Goal: Transaction & Acquisition: Purchase product/service

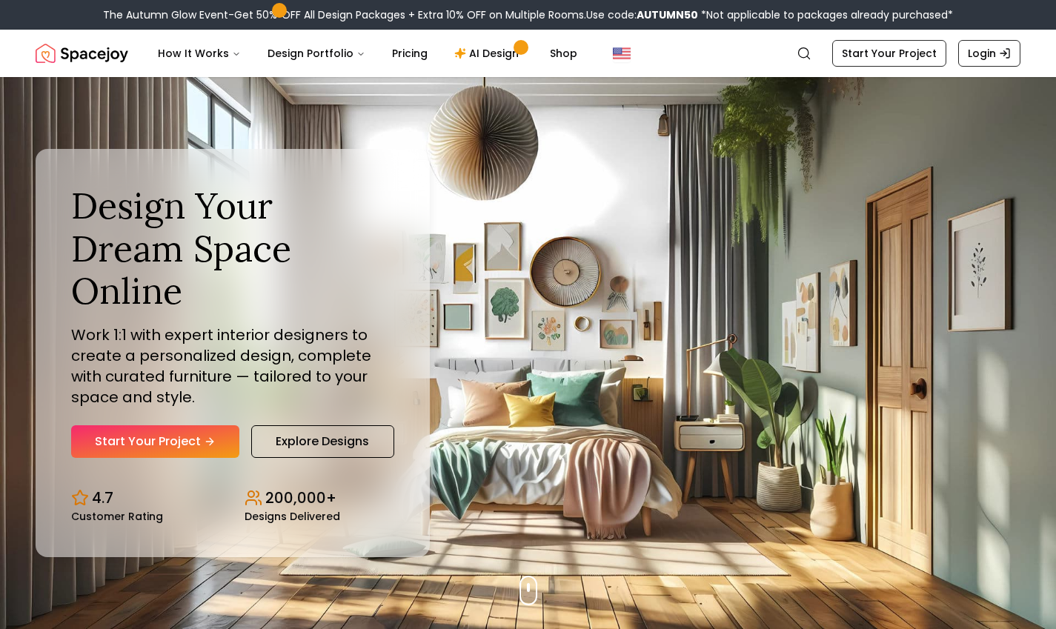
click at [109, 430] on link "Start Your Project" at bounding box center [155, 441] width 168 height 33
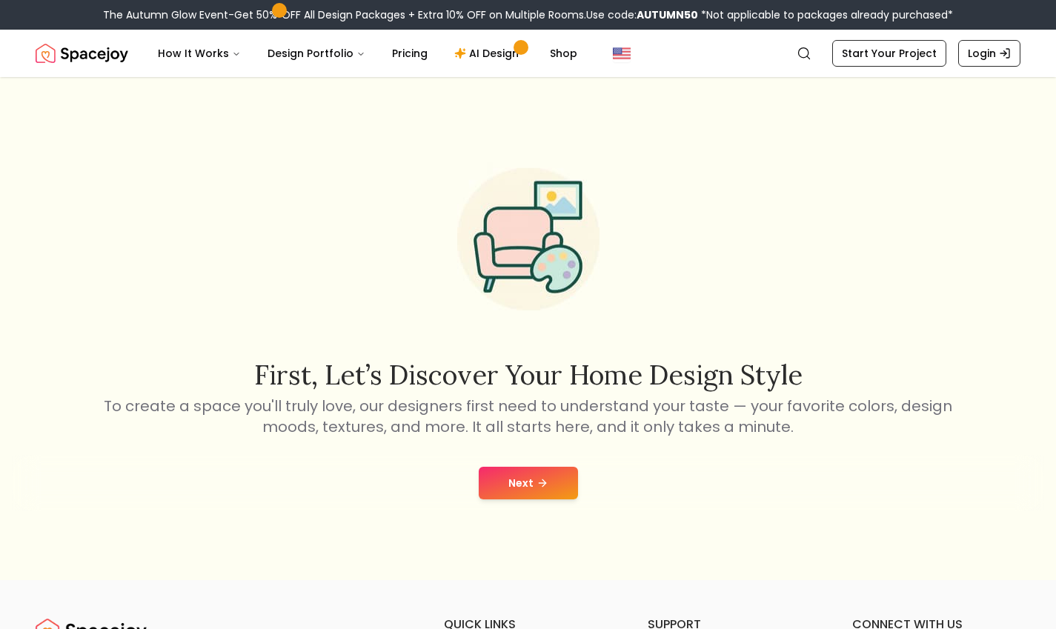
click at [519, 525] on div "First, let’s discover your home design style To create a space you'll truly lov…" at bounding box center [528, 328] width 1056 height 503
click at [505, 479] on button "Next" at bounding box center [528, 483] width 99 height 33
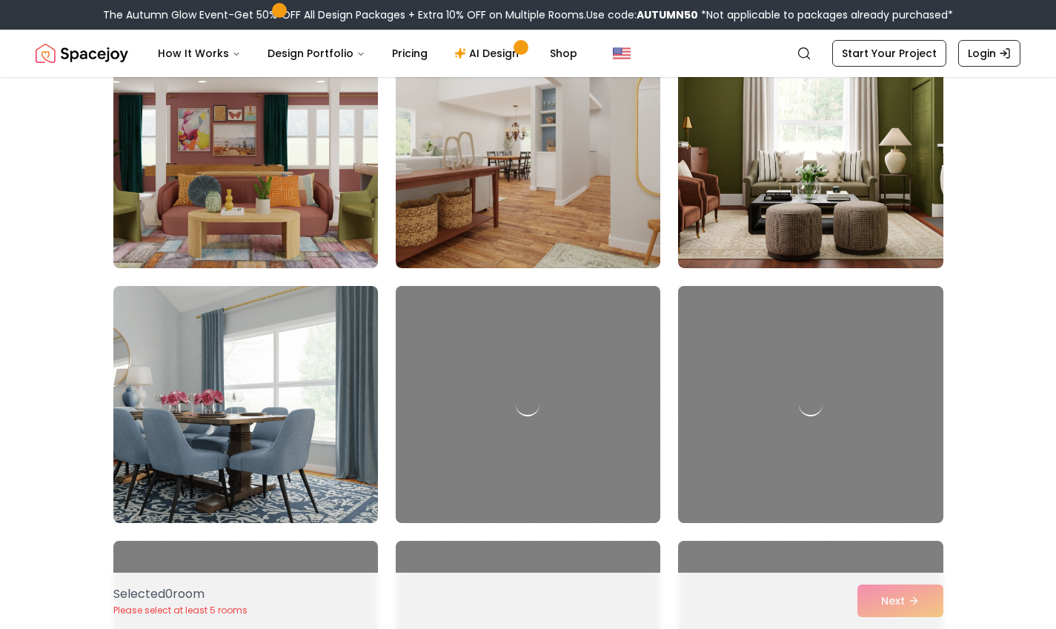
scroll to position [682, 0]
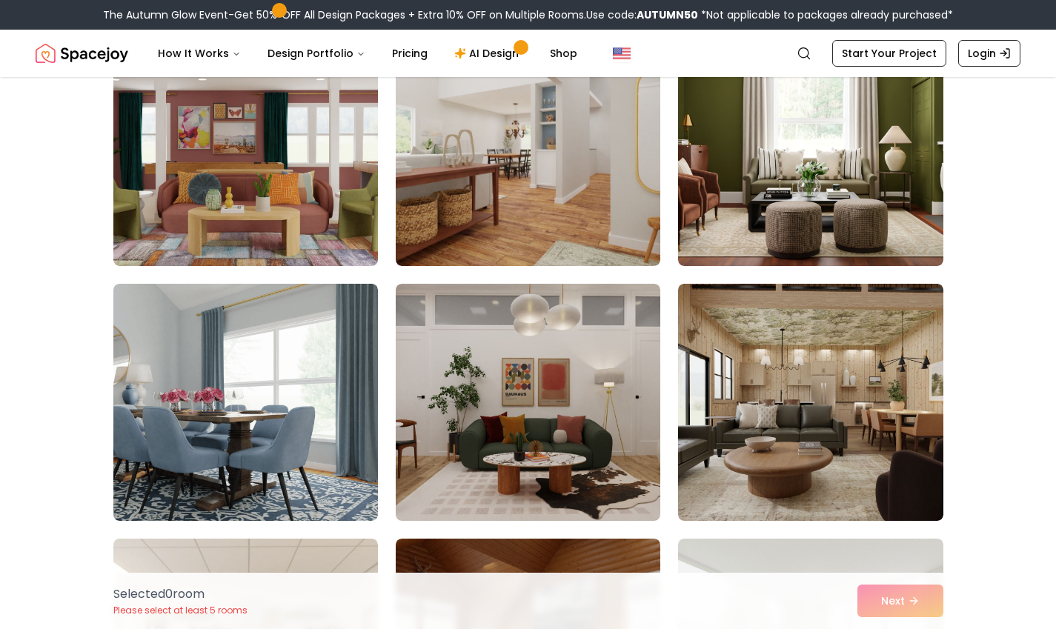
click at [803, 56] on icon "Global" at bounding box center [804, 53] width 15 height 15
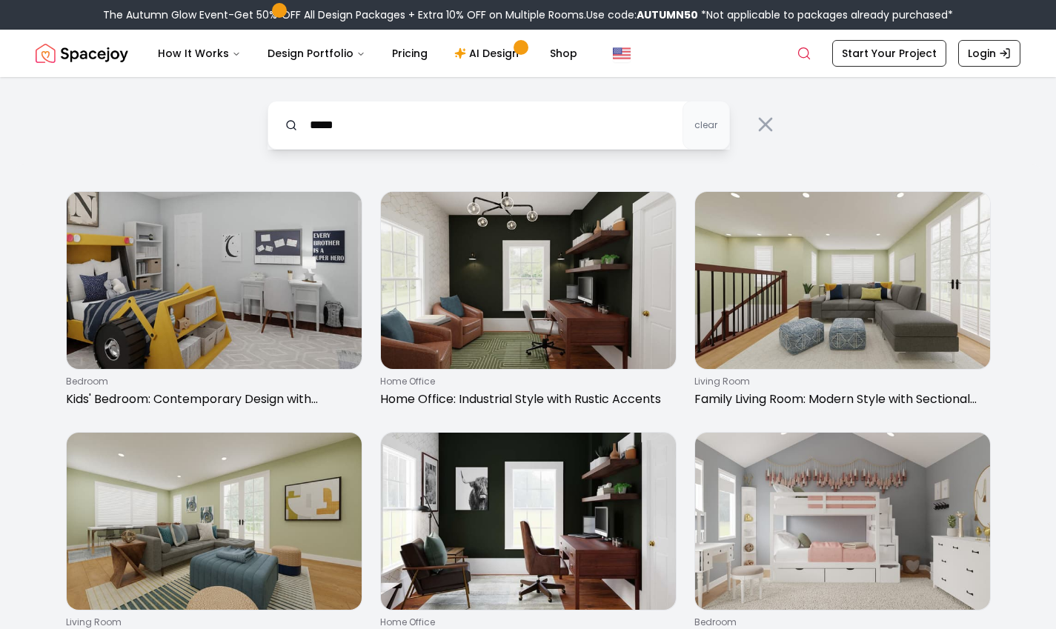
type input "*****"
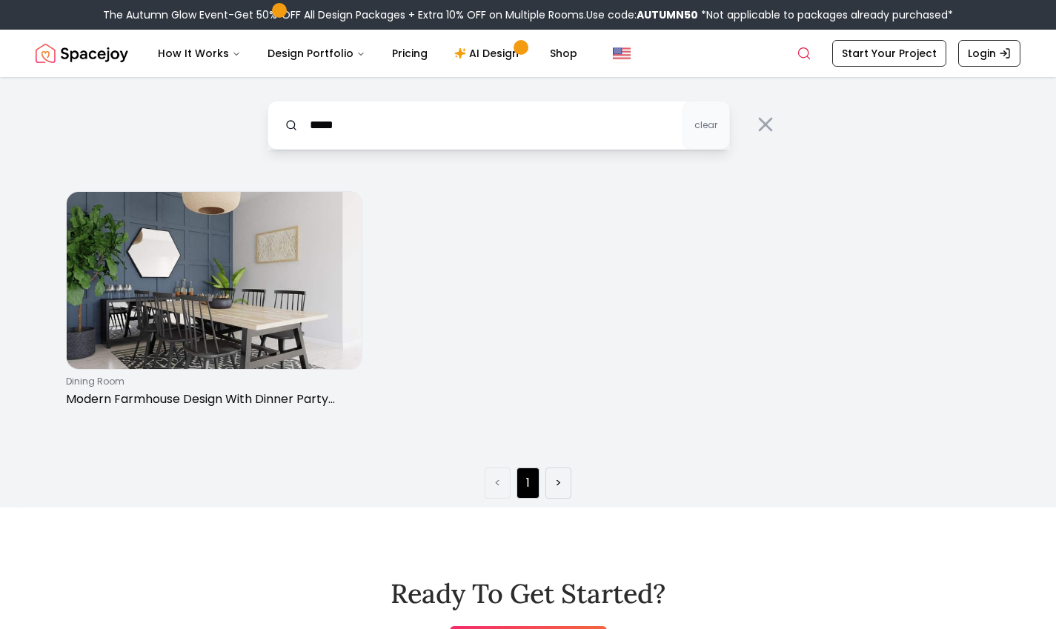
click at [110, 310] on img at bounding box center [214, 280] width 295 height 177
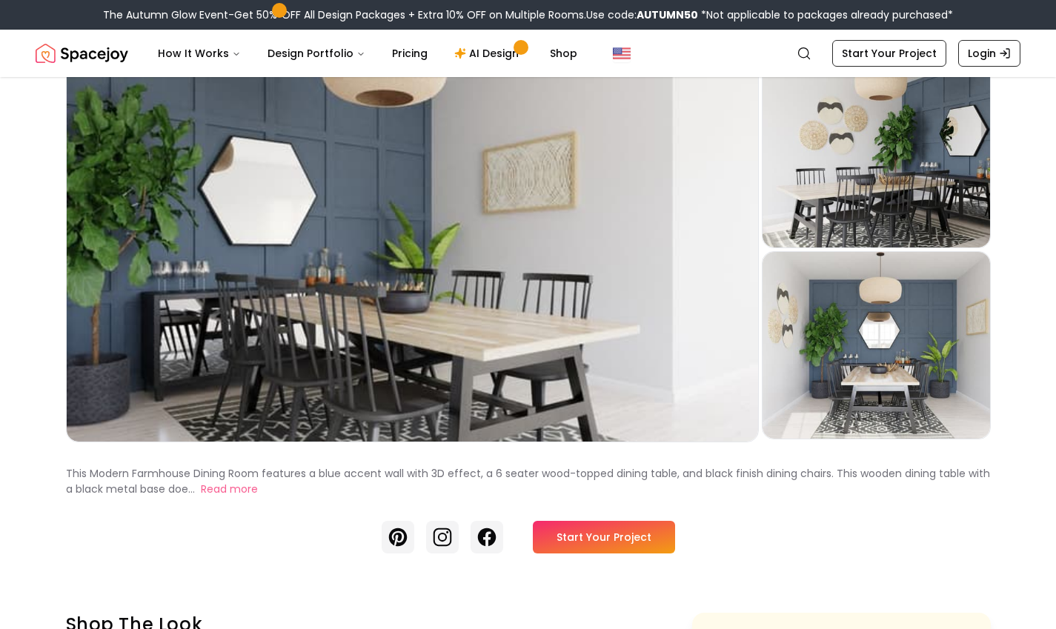
click at [653, 549] on link "Start Your Project" at bounding box center [604, 537] width 142 height 33
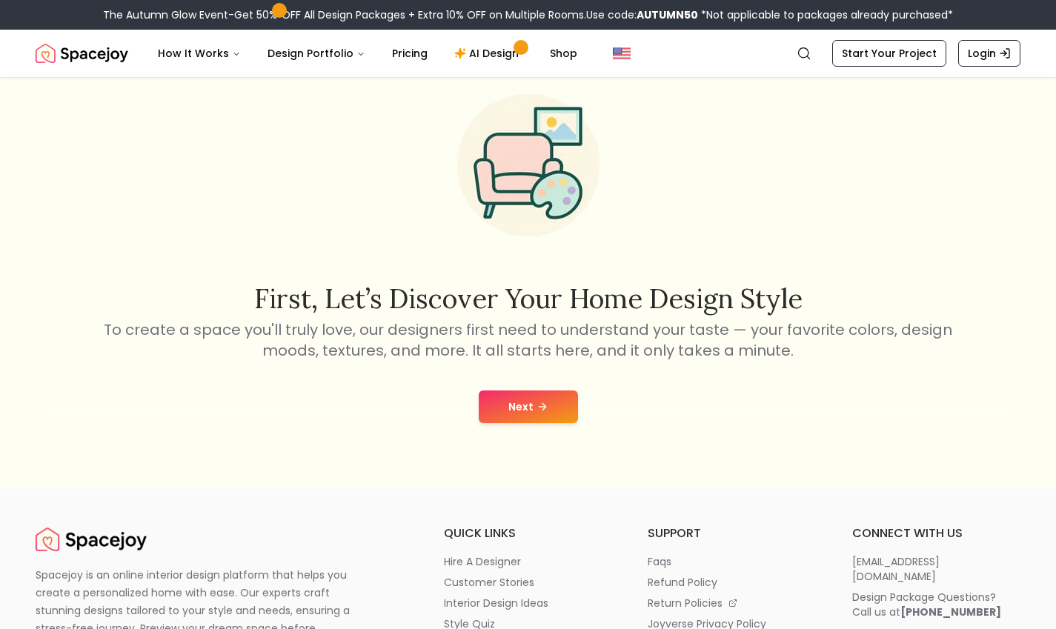
scroll to position [67, 0]
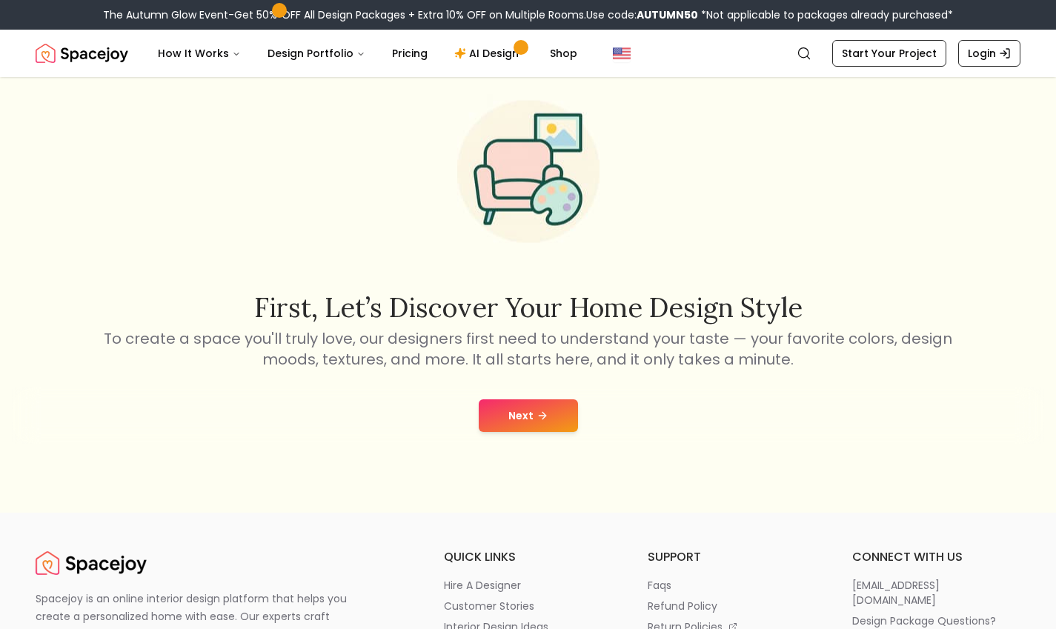
click at [542, 416] on icon at bounding box center [542, 416] width 7 height 0
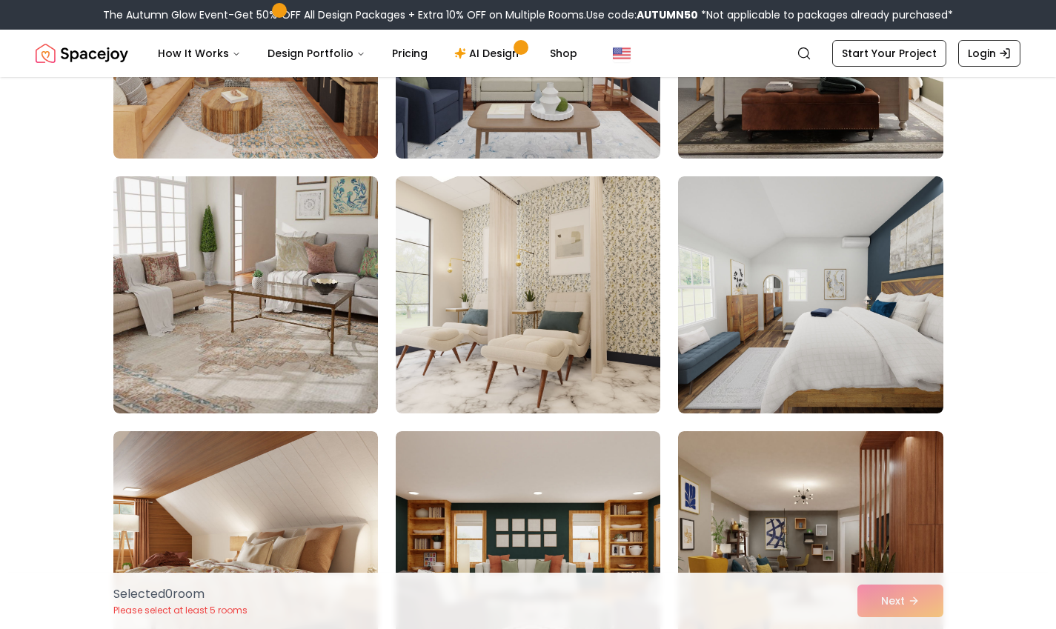
scroll to position [2831, 0]
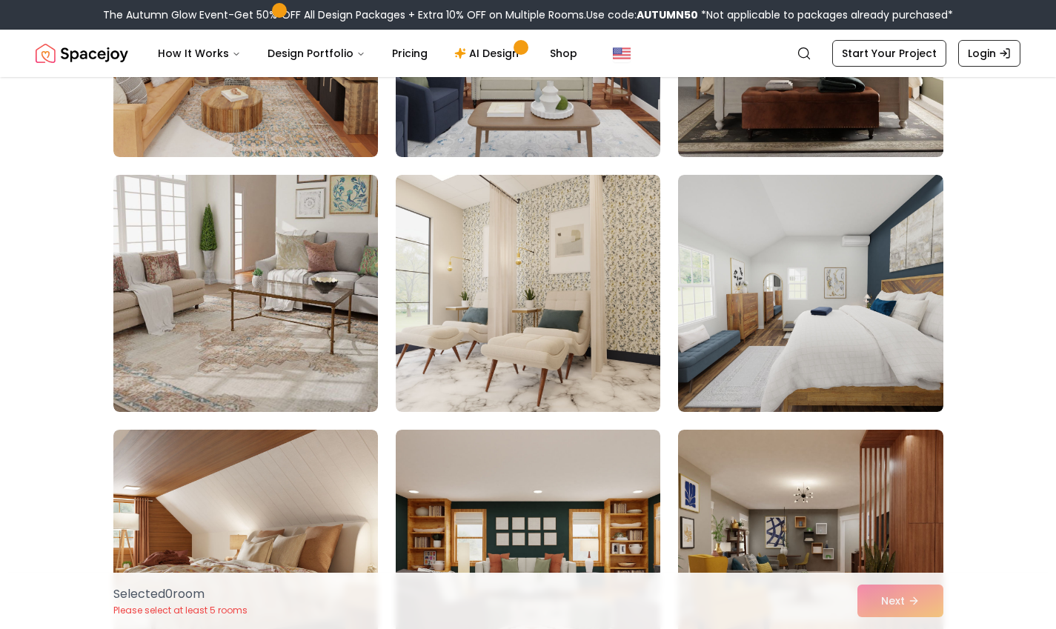
click at [559, 350] on img at bounding box center [528, 293] width 265 height 237
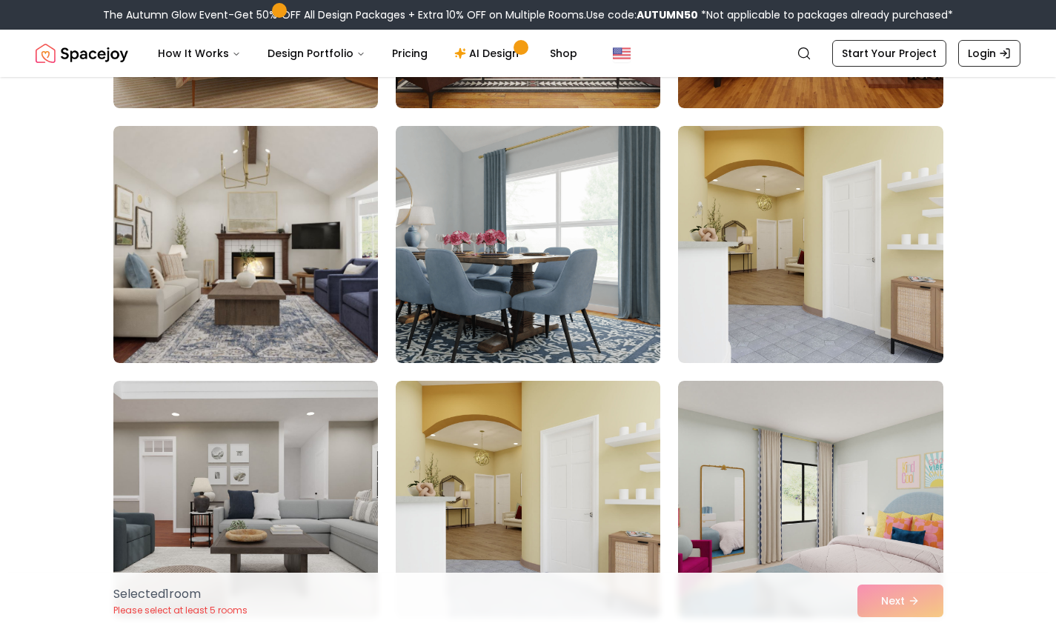
scroll to position [3391, 0]
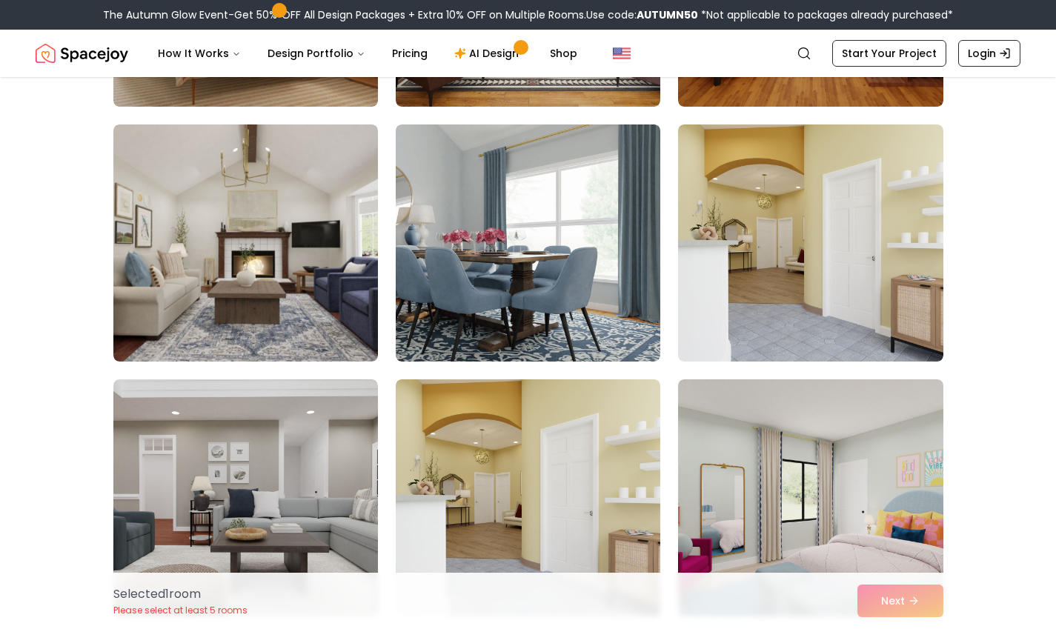
click at [585, 295] on img at bounding box center [528, 242] width 265 height 237
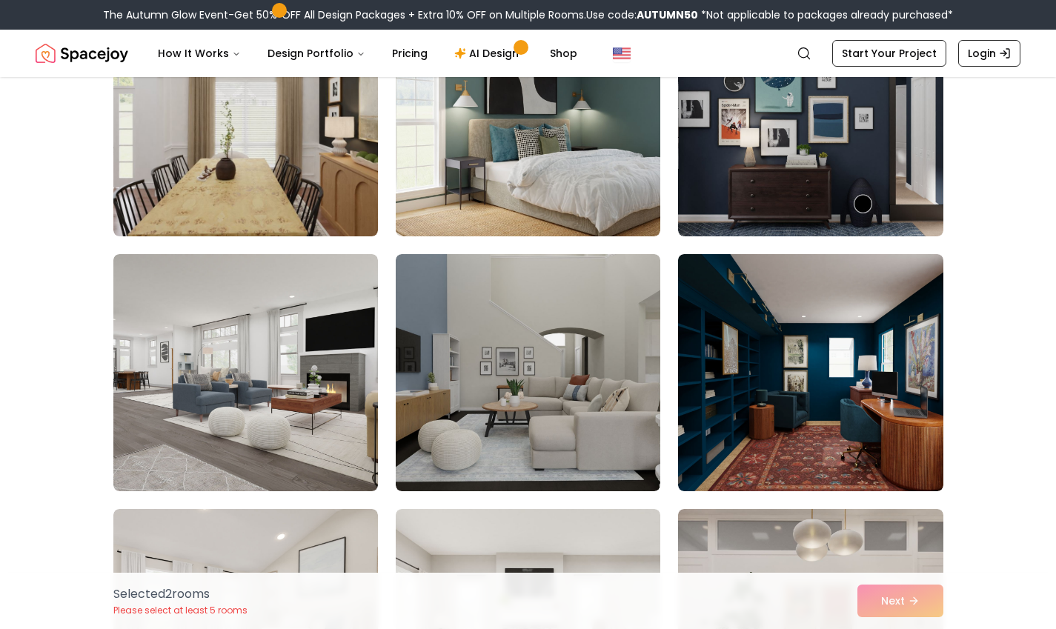
scroll to position [4536, 0]
click at [265, 205] on img at bounding box center [245, 117] width 265 height 237
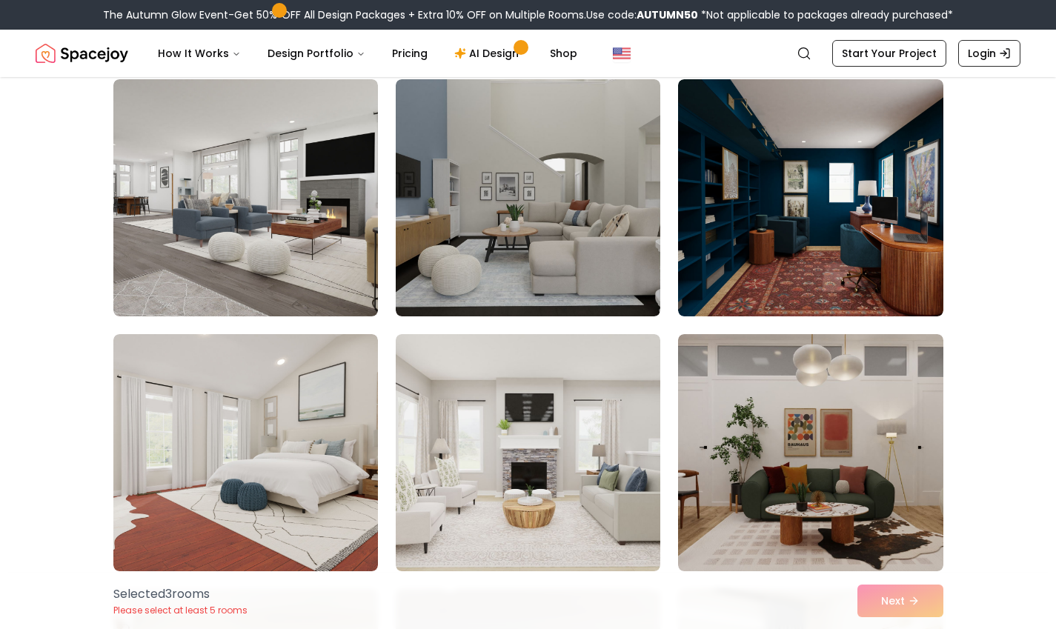
scroll to position [4719, 0]
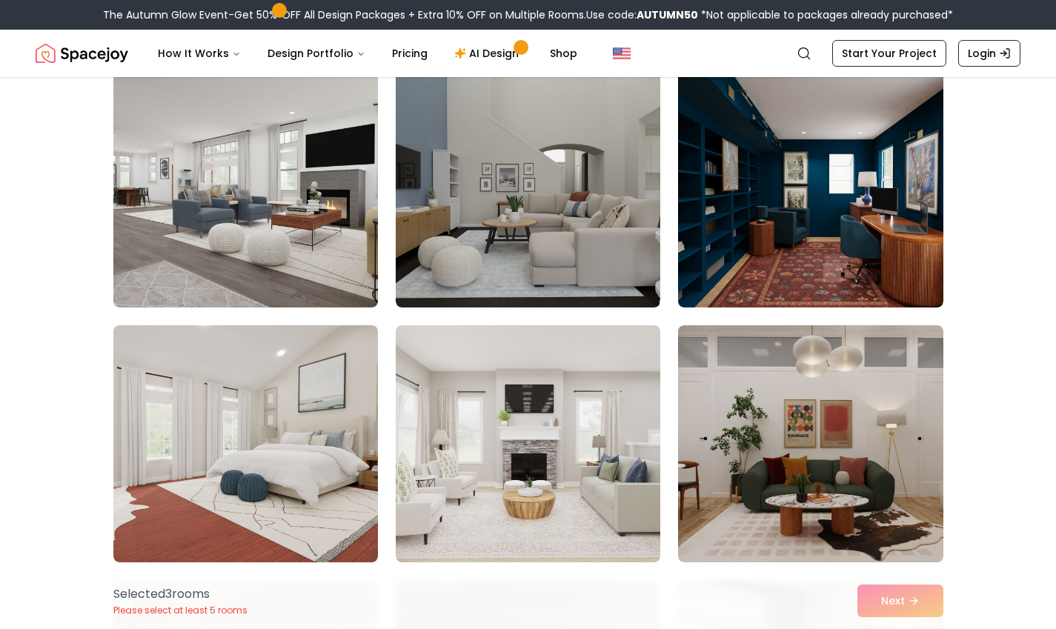
click at [656, 471] on img at bounding box center [528, 443] width 265 height 237
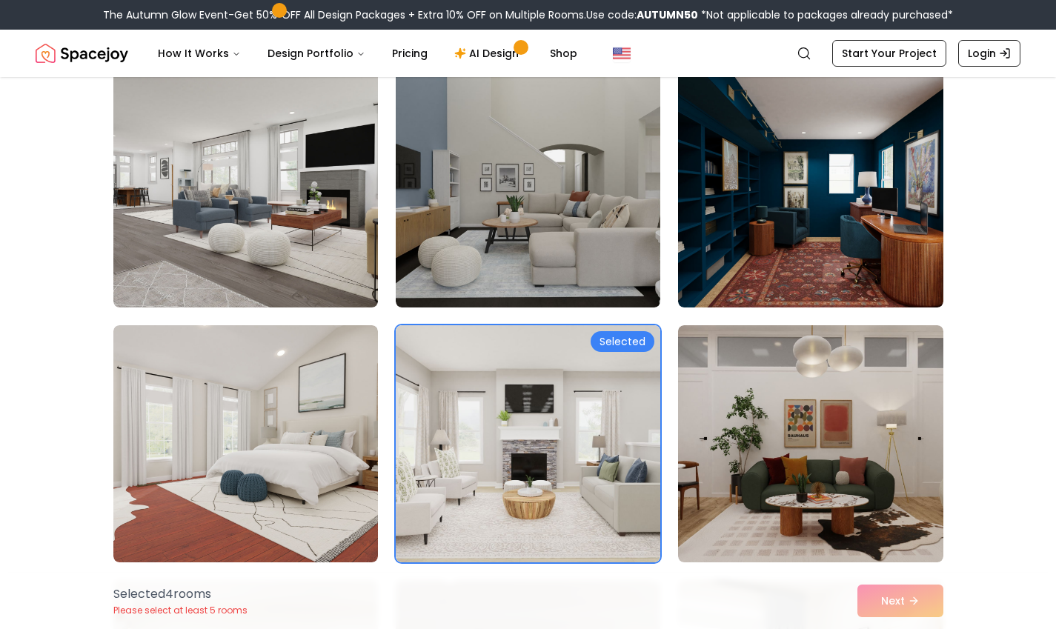
click at [606, 249] on img at bounding box center [528, 188] width 265 height 237
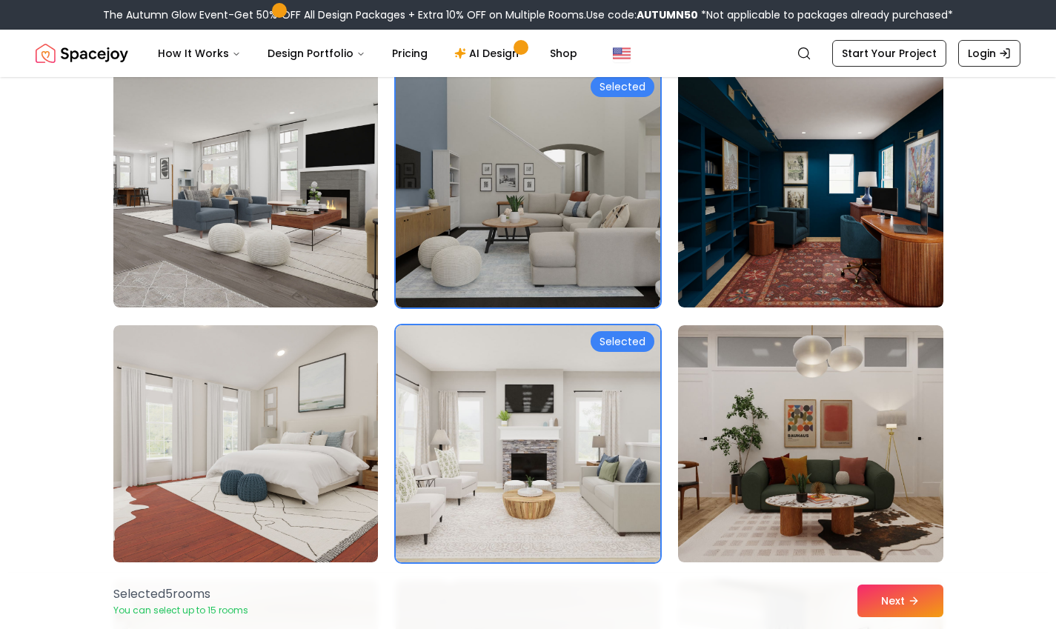
click at [332, 479] on img at bounding box center [245, 443] width 265 height 237
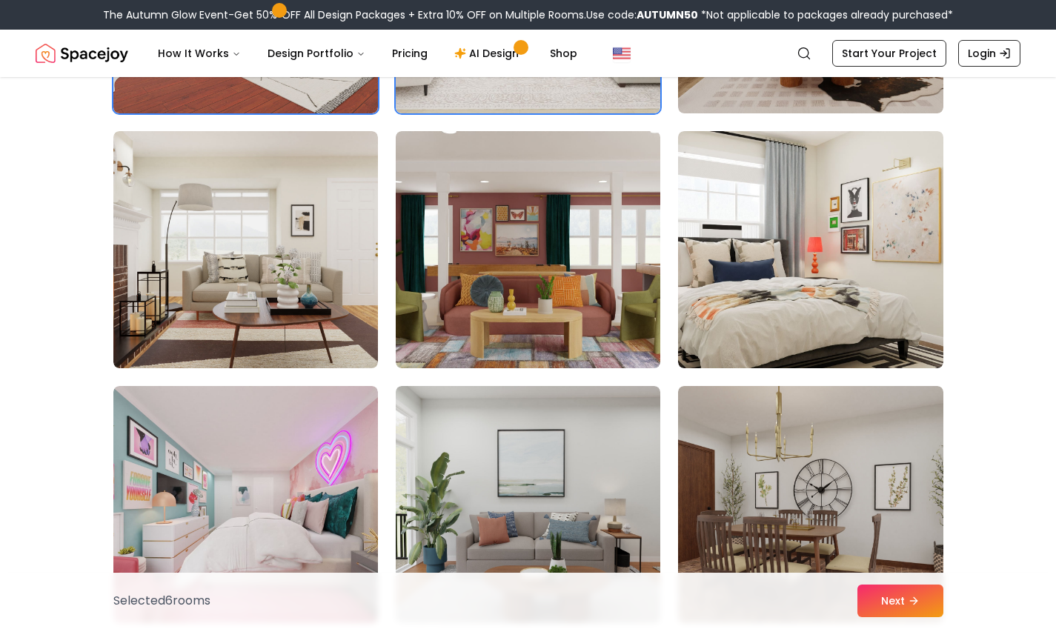
scroll to position [5170, 0]
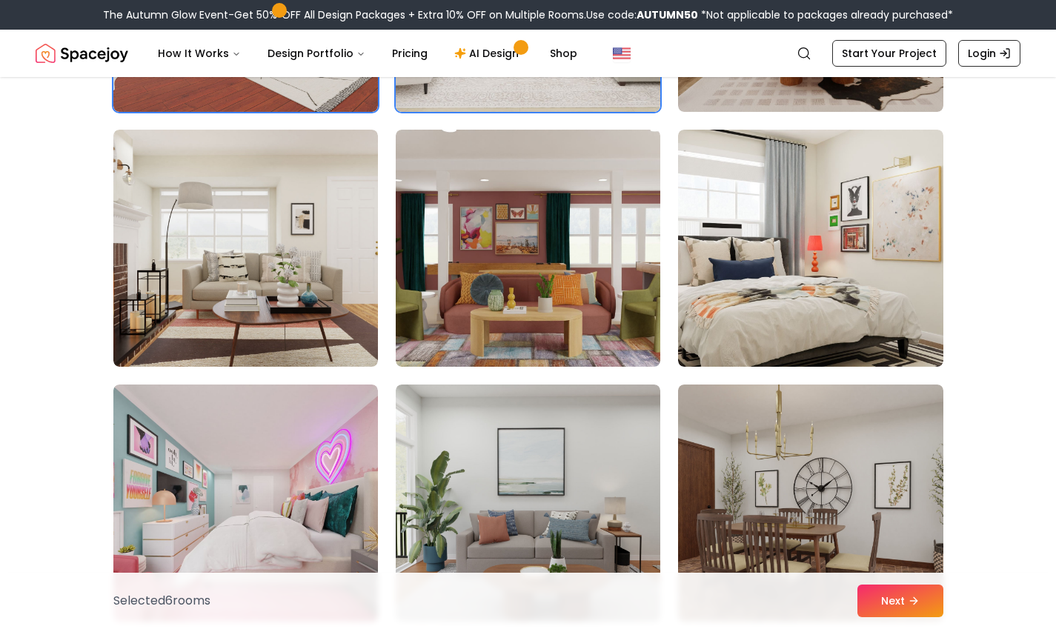
click at [565, 302] on img at bounding box center [528, 248] width 265 height 237
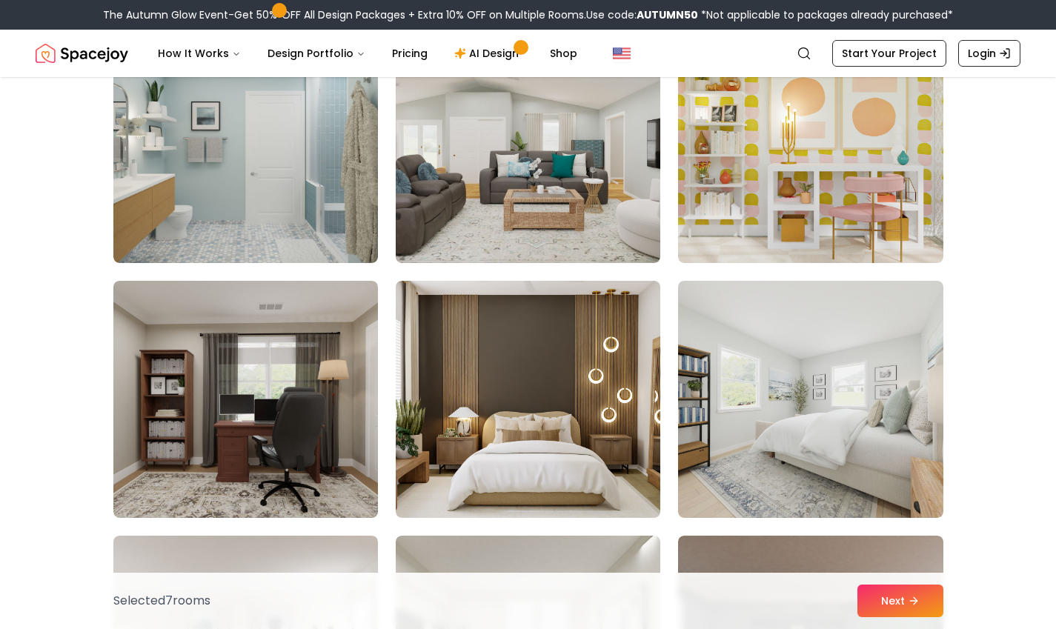
click at [586, 493] on img at bounding box center [528, 399] width 265 height 237
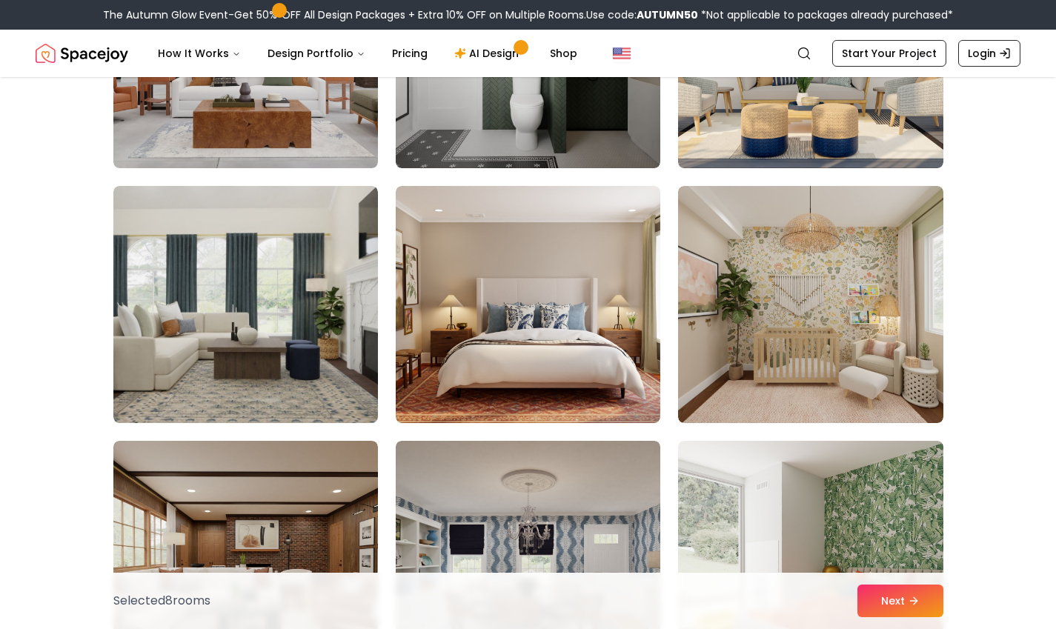
scroll to position [7409, 0]
click at [916, 620] on div "Selected 8 room s Next" at bounding box center [529, 601] width 854 height 56
click at [902, 603] on button "Next" at bounding box center [900, 601] width 86 height 33
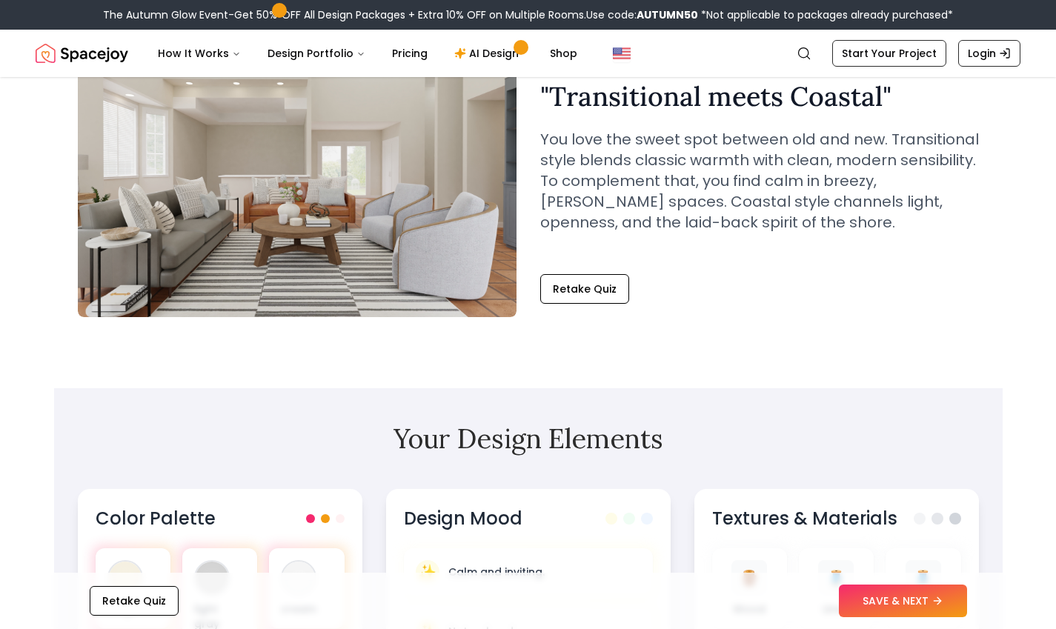
scroll to position [123, 0]
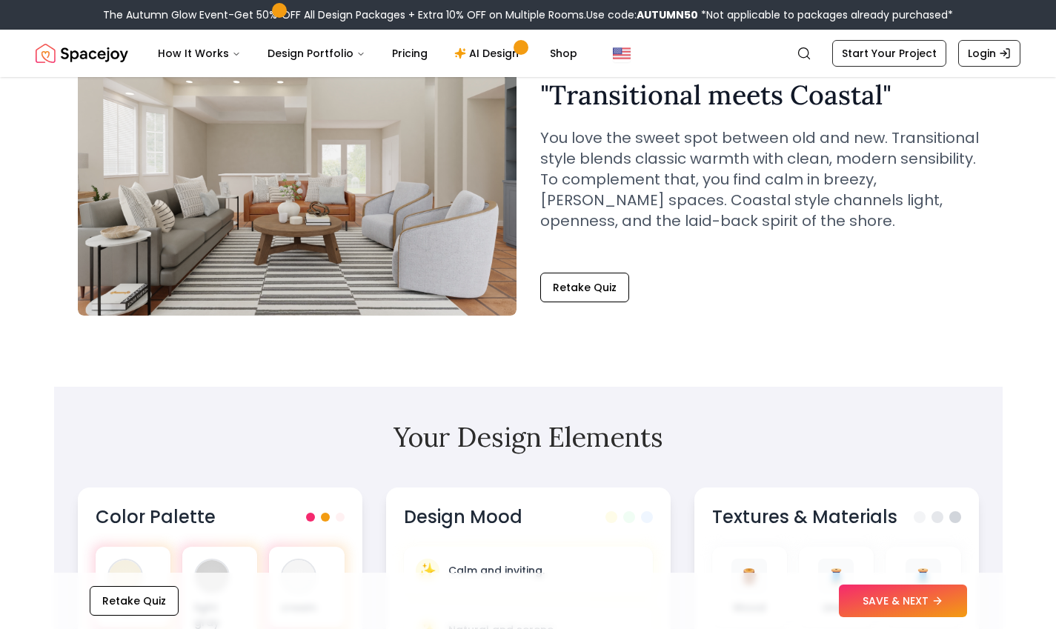
click at [937, 601] on icon at bounding box center [937, 601] width 7 height 0
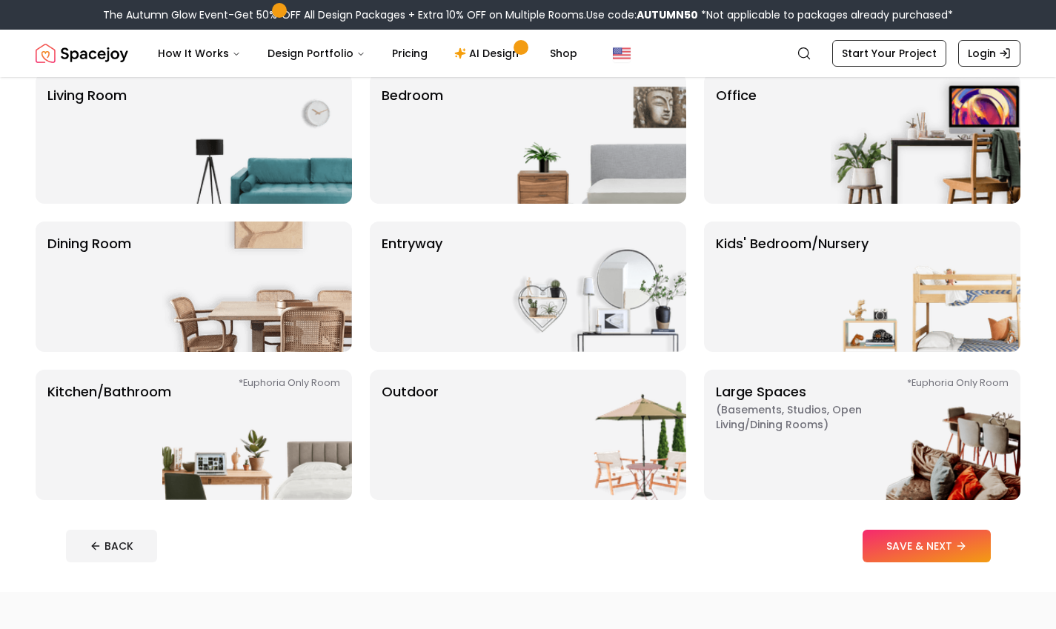
scroll to position [132, 0]
click at [54, 307] on p "Dining Room" at bounding box center [89, 286] width 84 height 107
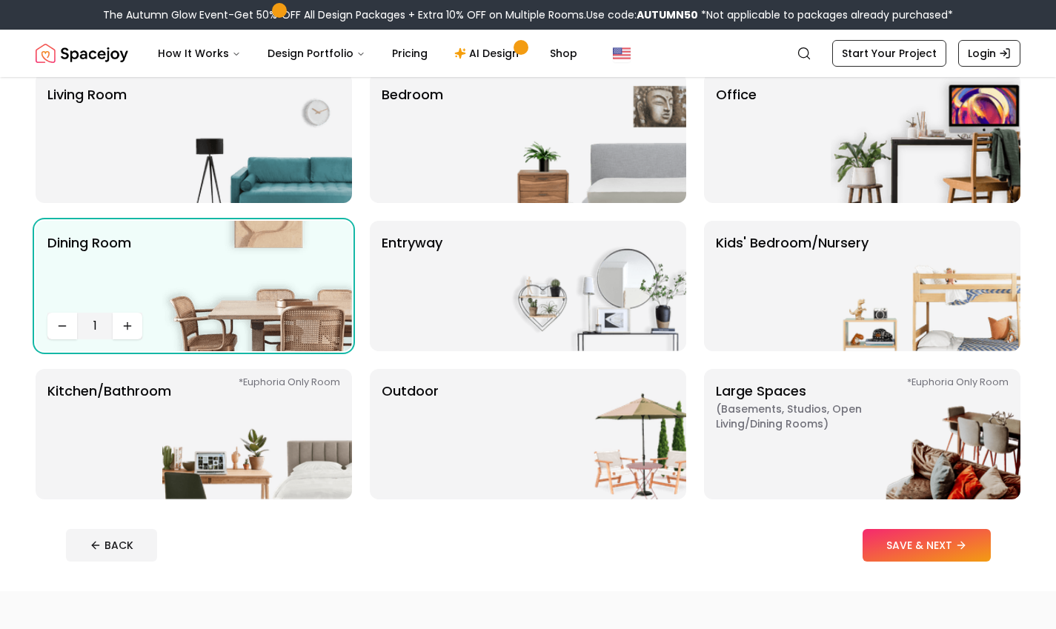
click at [440, 445] on div "Outdoor" at bounding box center [528, 434] width 316 height 130
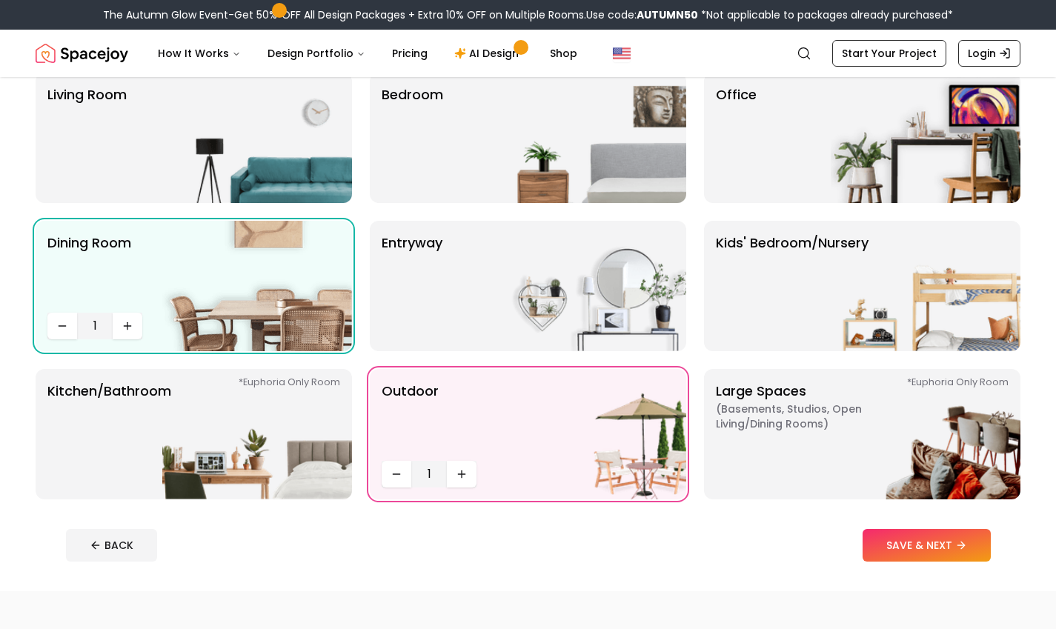
click at [958, 463] on img at bounding box center [926, 434] width 190 height 130
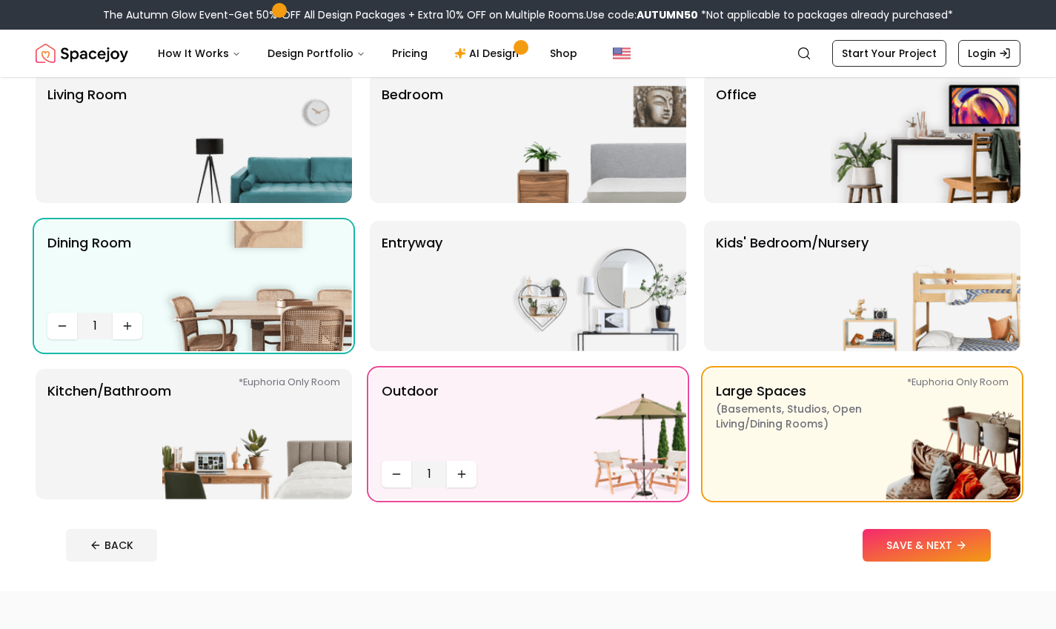
click at [135, 448] on p "Kitchen/Bathroom *Euphoria Only Room" at bounding box center [109, 434] width 124 height 107
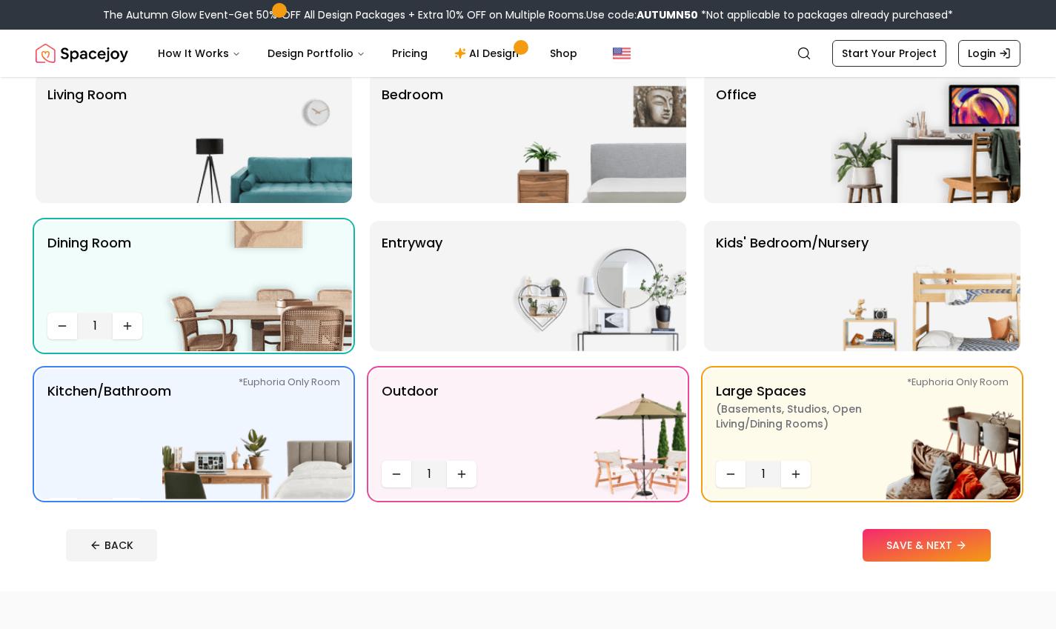
click at [945, 314] on img at bounding box center [926, 286] width 190 height 130
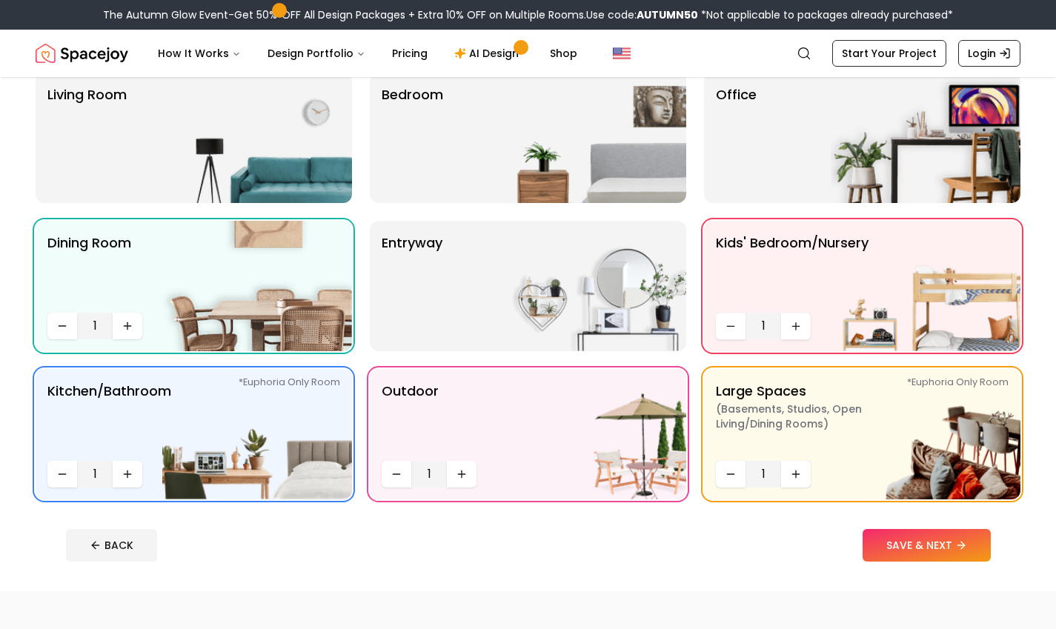
click at [586, 313] on img at bounding box center [591, 286] width 190 height 130
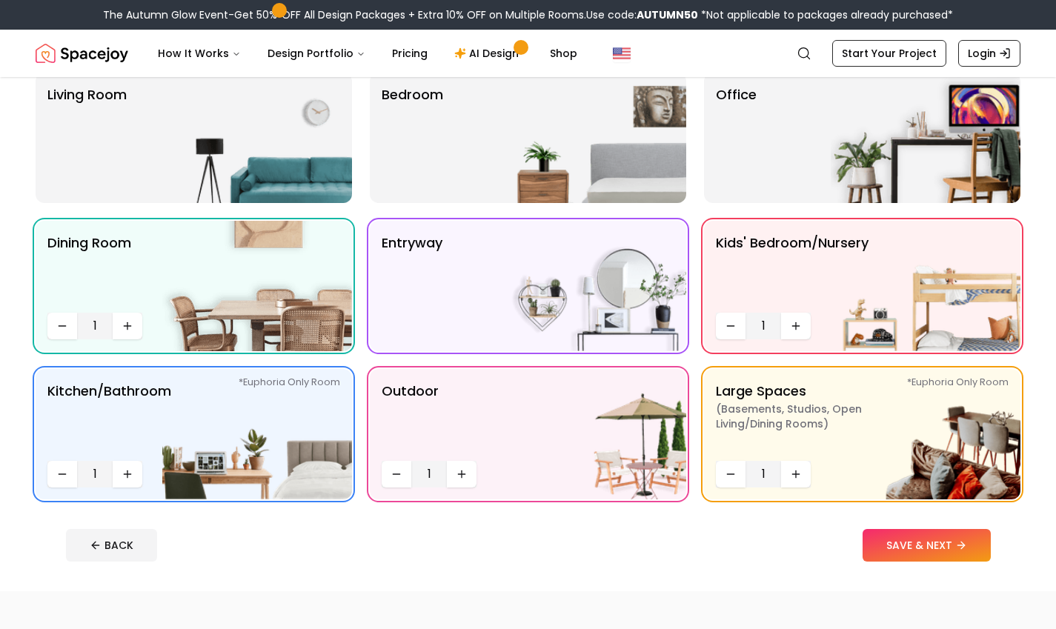
click at [613, 91] on img at bounding box center [591, 138] width 190 height 130
click at [754, 136] on p "Office" at bounding box center [736, 137] width 41 height 107
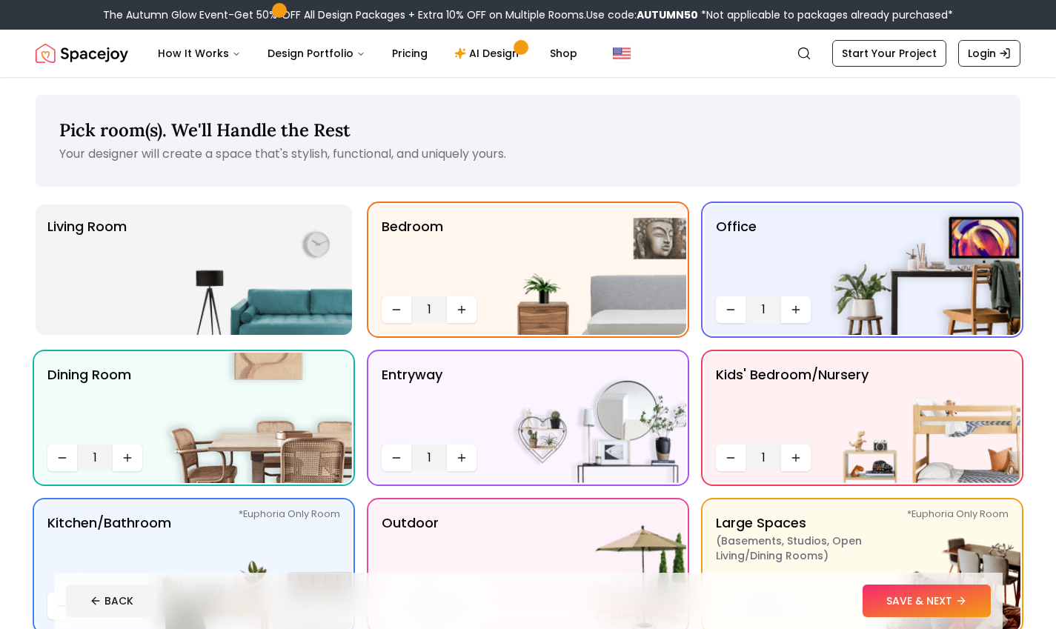
scroll to position [0, 0]
click at [114, 307] on p "Living Room" at bounding box center [86, 269] width 79 height 107
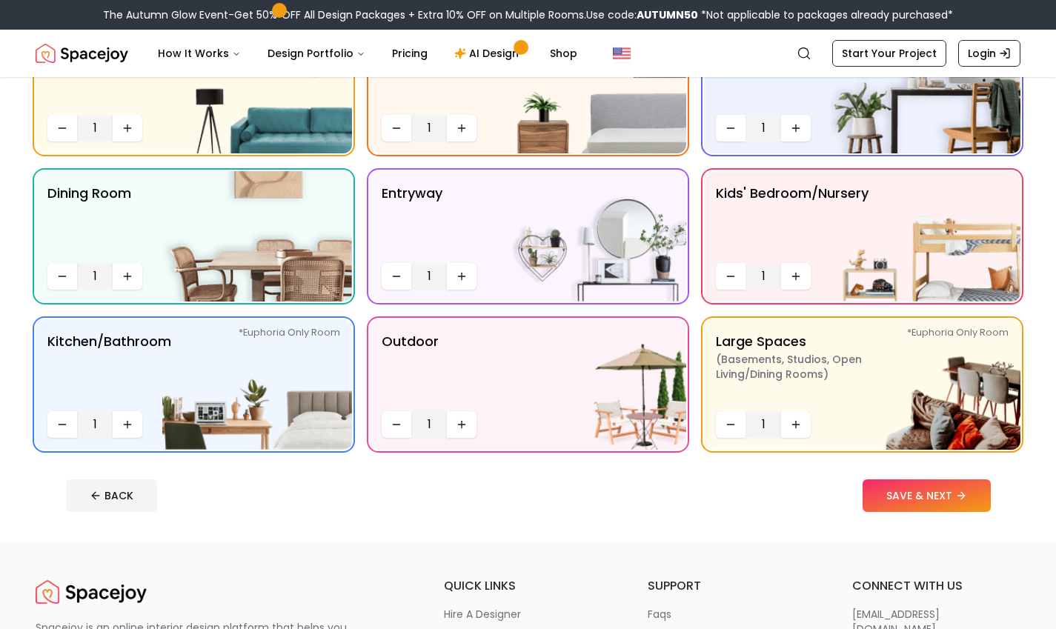
scroll to position [187, 0]
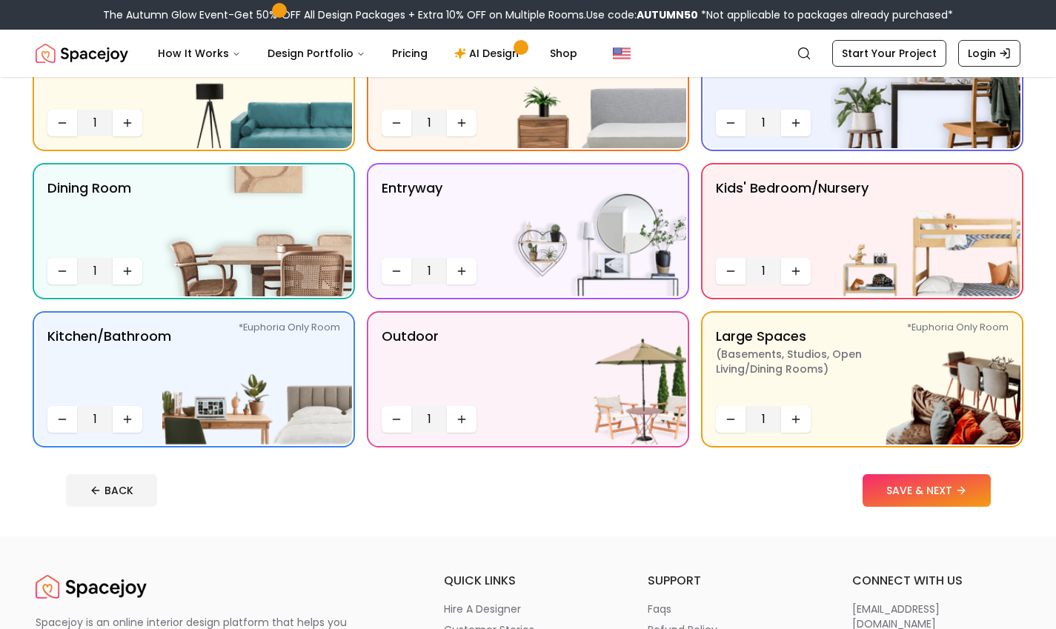
click at [945, 494] on button "SAVE & NEXT" at bounding box center [927, 490] width 128 height 33
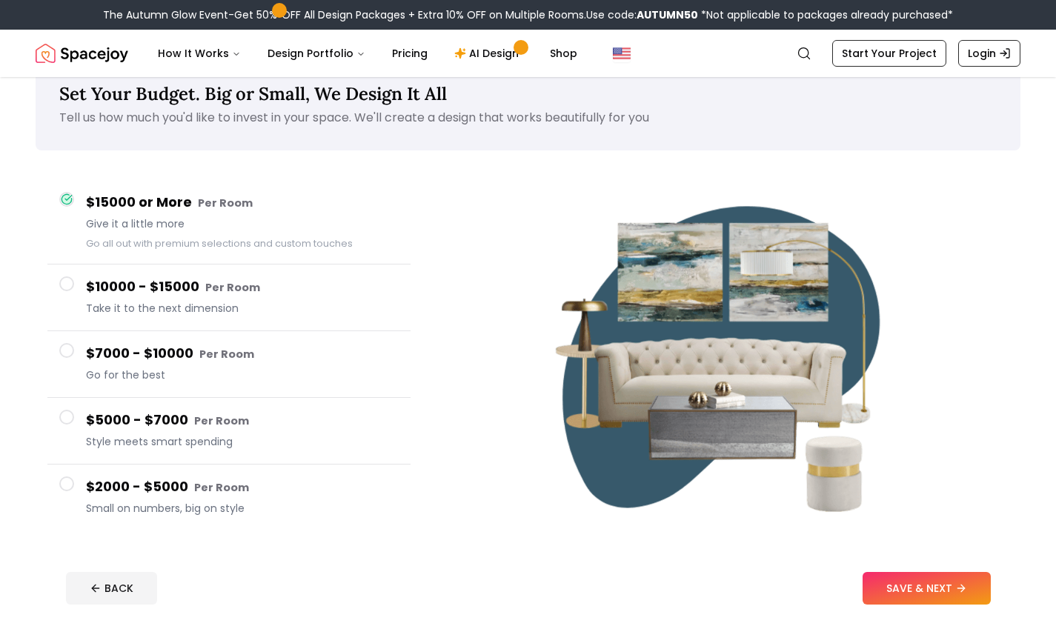
scroll to position [36, 0]
click at [946, 575] on button "SAVE & NEXT" at bounding box center [927, 589] width 128 height 33
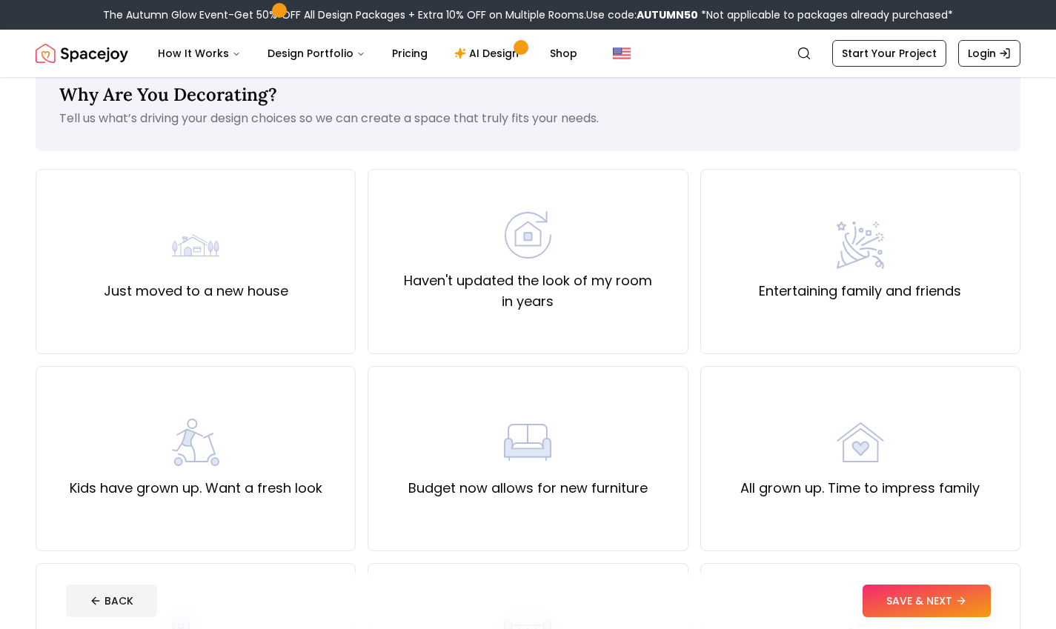
click at [201, 273] on div "Just moved to a new house" at bounding box center [196, 262] width 185 height 80
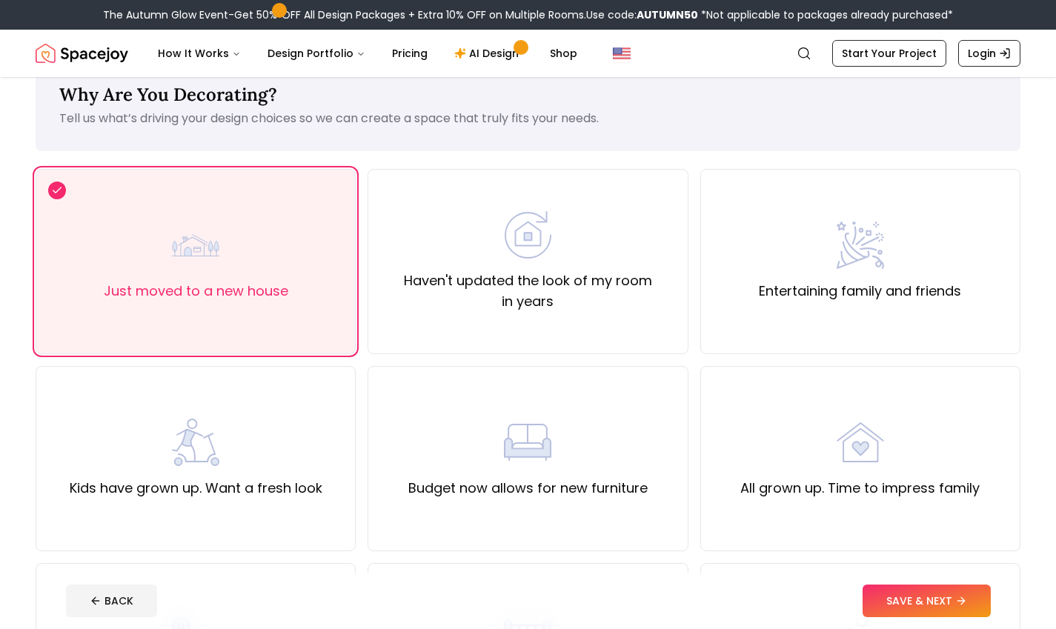
click at [437, 334] on div "Haven't updated the look of my room in years" at bounding box center [528, 261] width 320 height 185
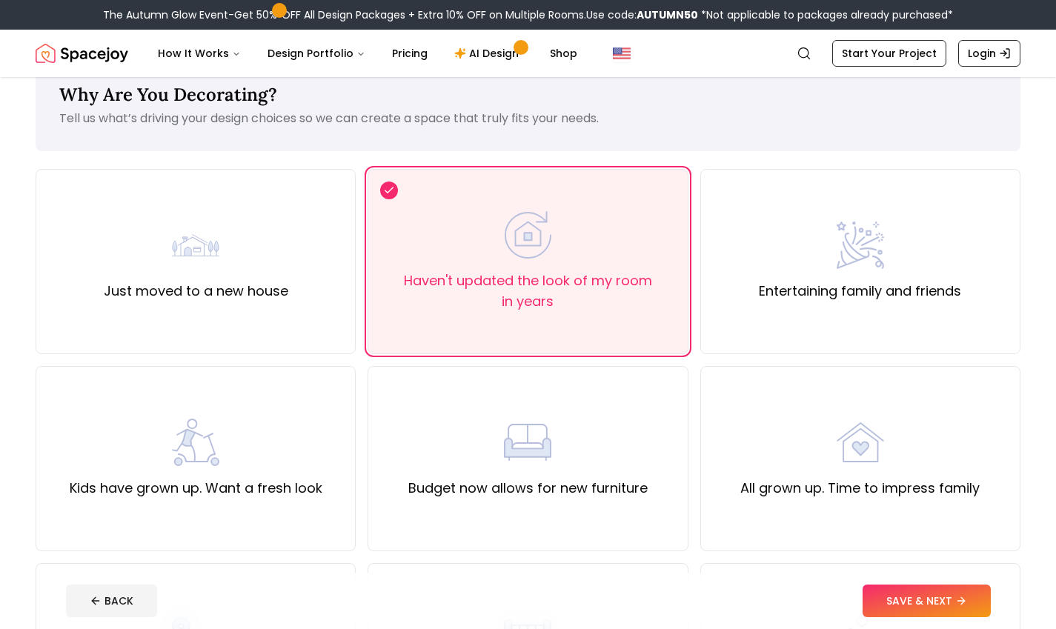
click at [485, 446] on div "Budget now allows for new furniture" at bounding box center [527, 459] width 239 height 80
click at [941, 283] on label "Entertaining family and friends" at bounding box center [860, 291] width 202 height 21
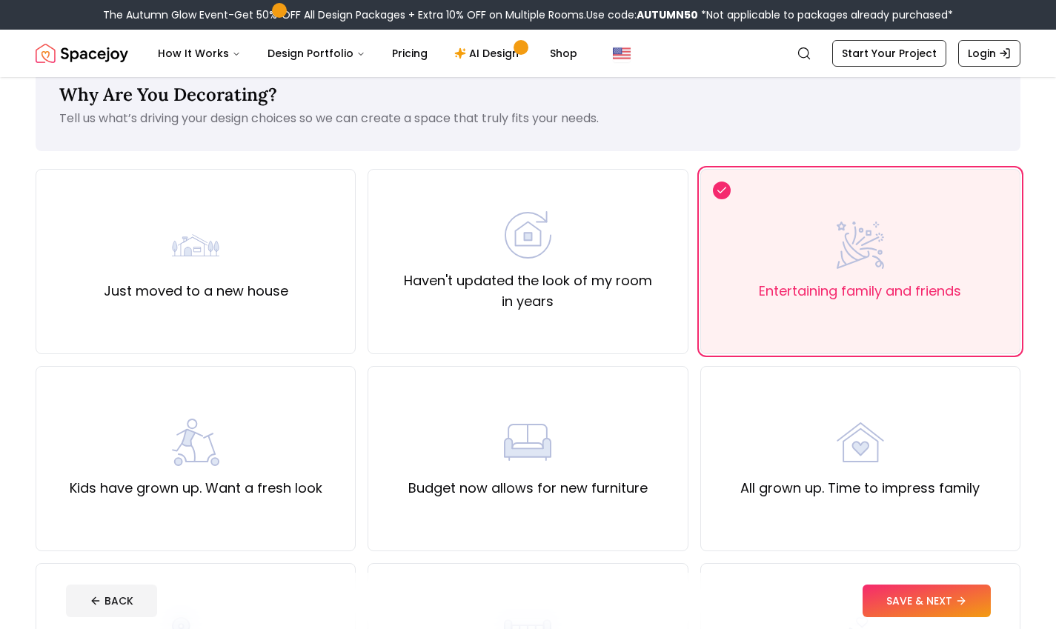
click at [886, 402] on div "All grown up. Time to impress family" at bounding box center [860, 458] width 320 height 185
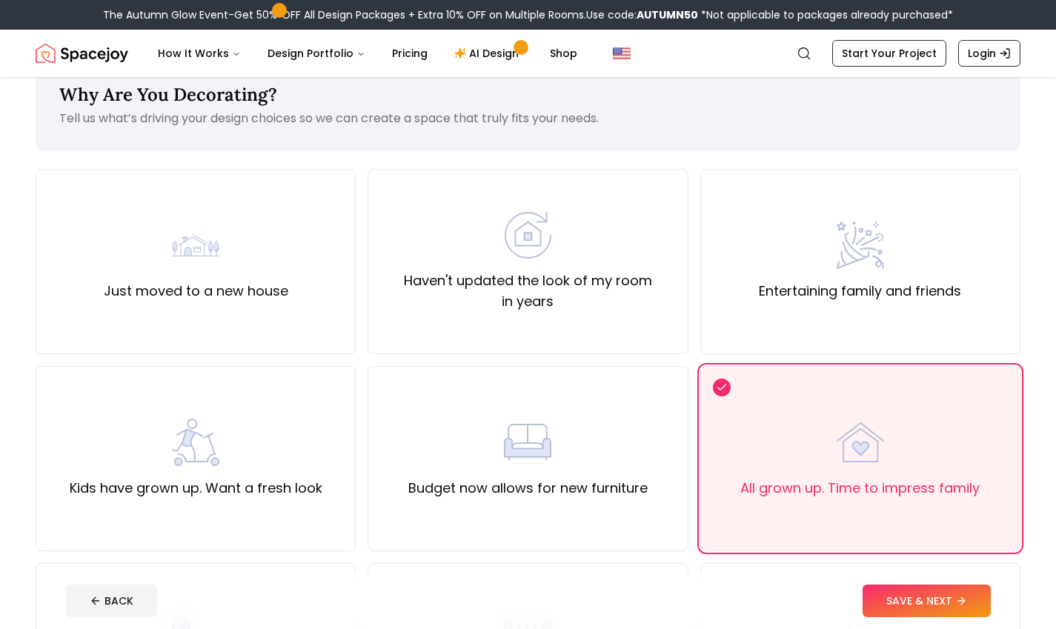
click at [213, 436] on img at bounding box center [195, 442] width 47 height 47
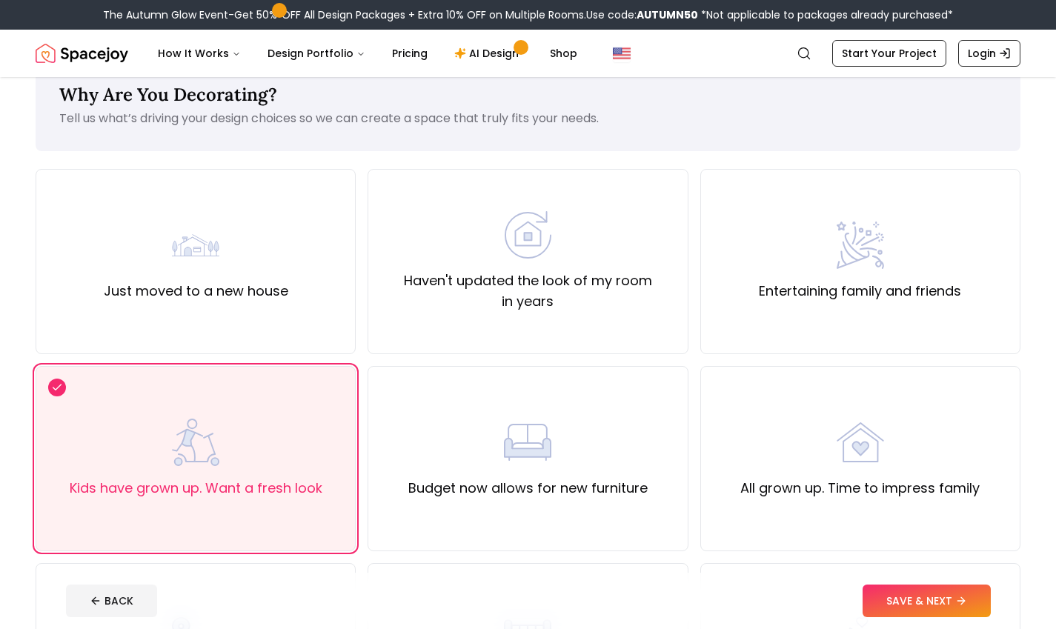
click at [953, 325] on div "Entertaining family and friends" at bounding box center [860, 261] width 320 height 185
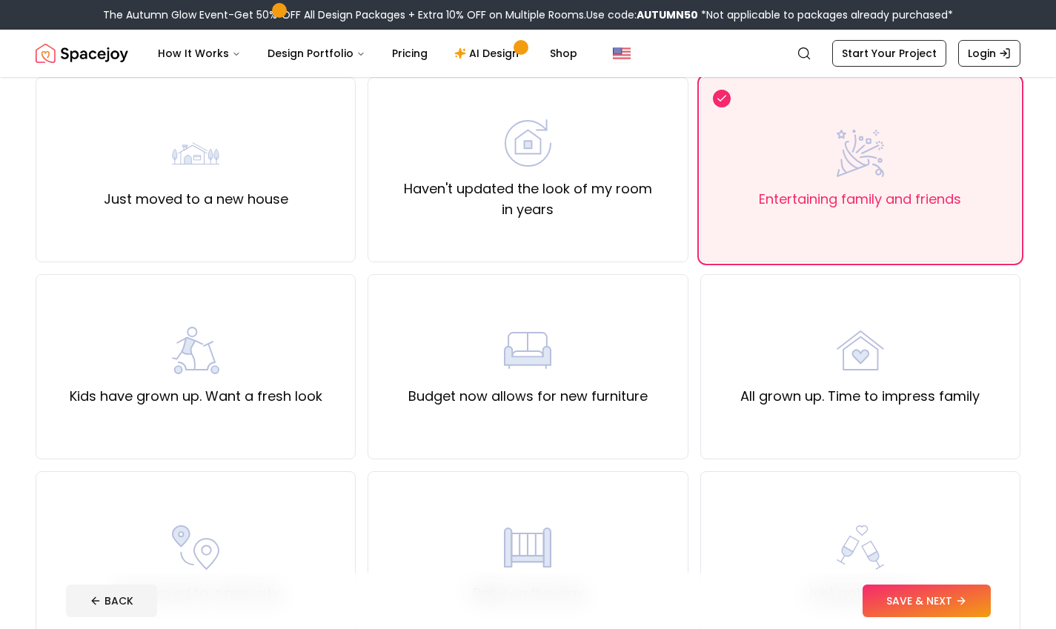
scroll to position [131, 0]
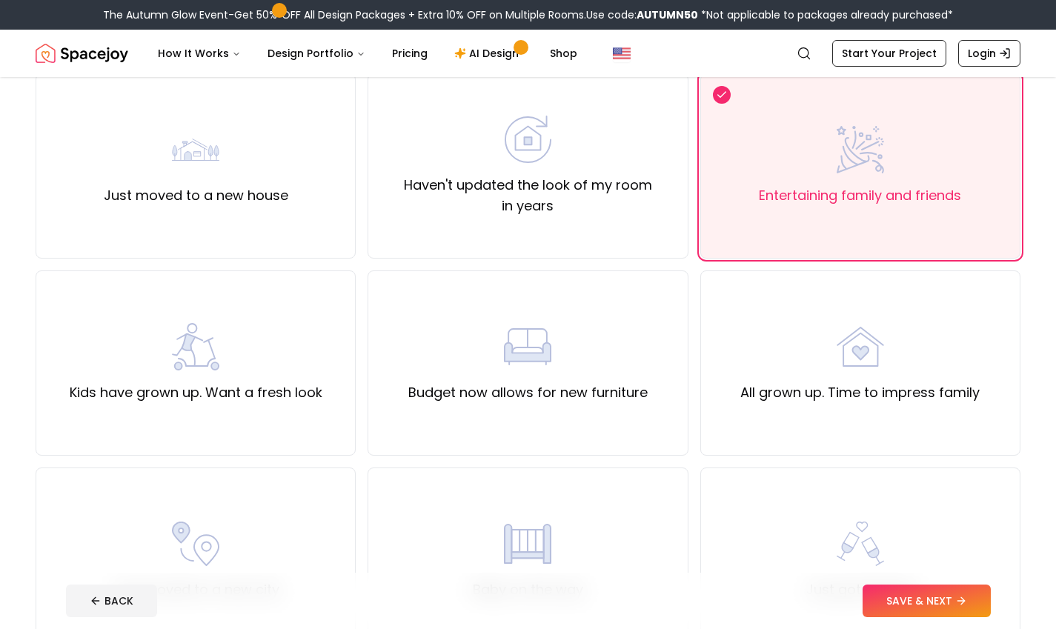
click at [419, 250] on div "Haven't updated the look of my room in years" at bounding box center [528, 165] width 320 height 185
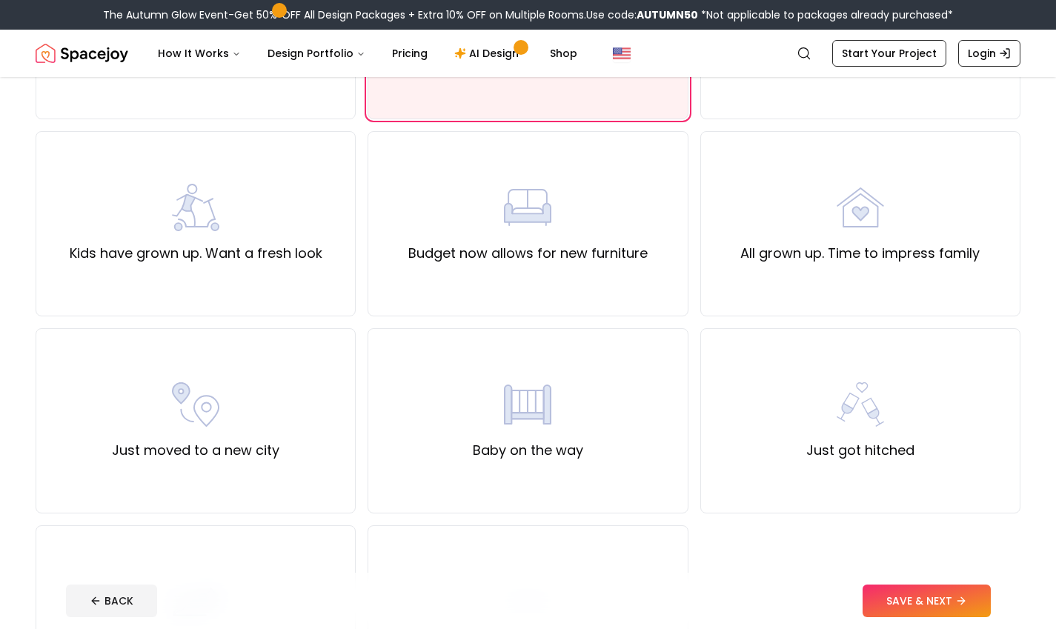
scroll to position [297, 0]
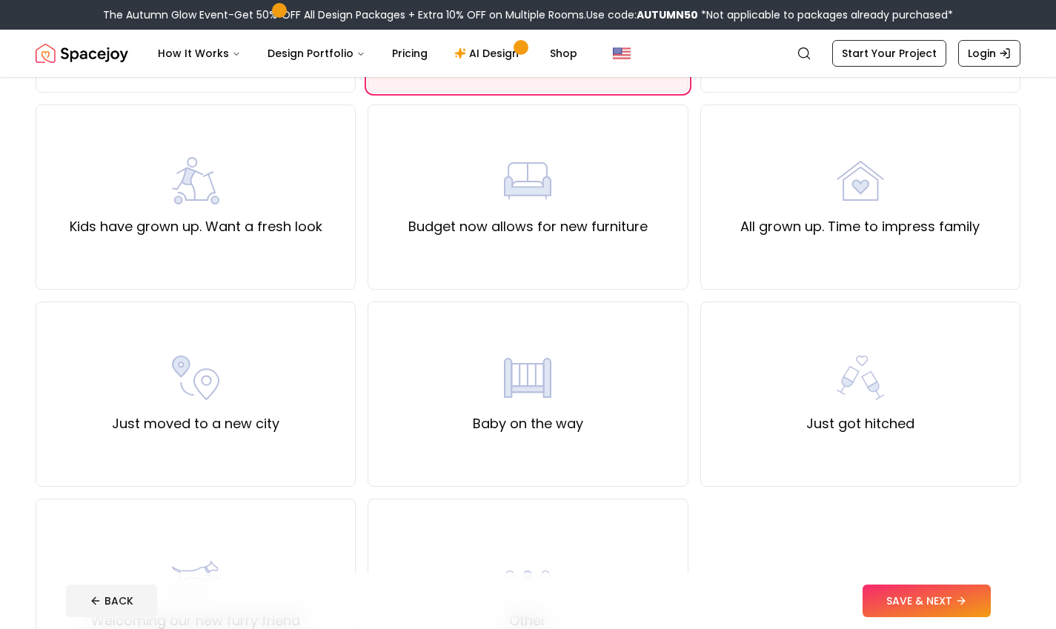
click at [954, 599] on button "SAVE & NEXT" at bounding box center [927, 601] width 128 height 33
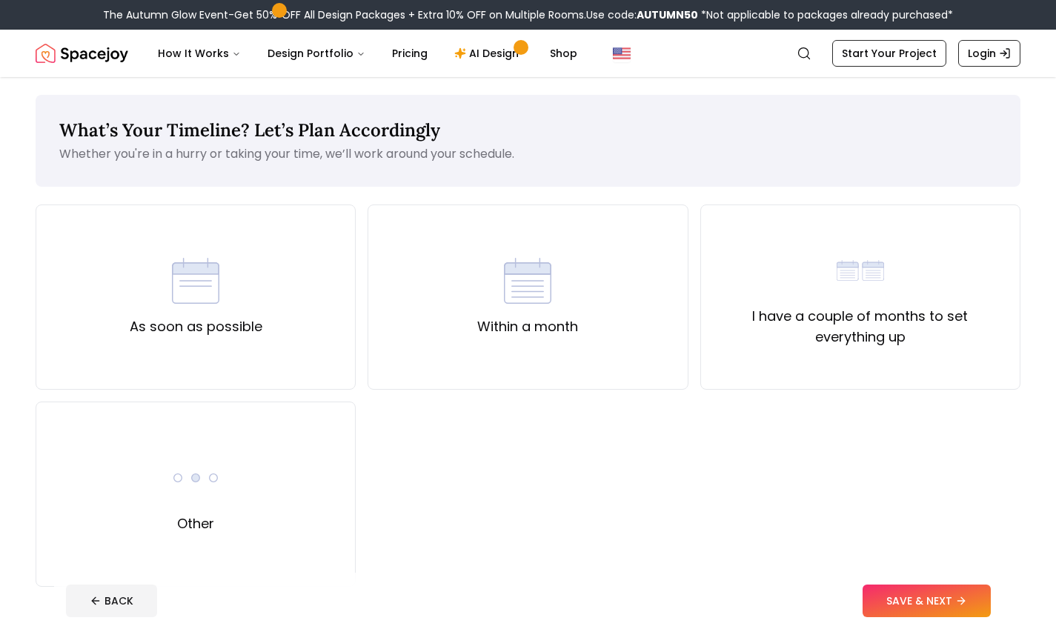
click at [242, 515] on div "Other" at bounding box center [196, 494] width 320 height 185
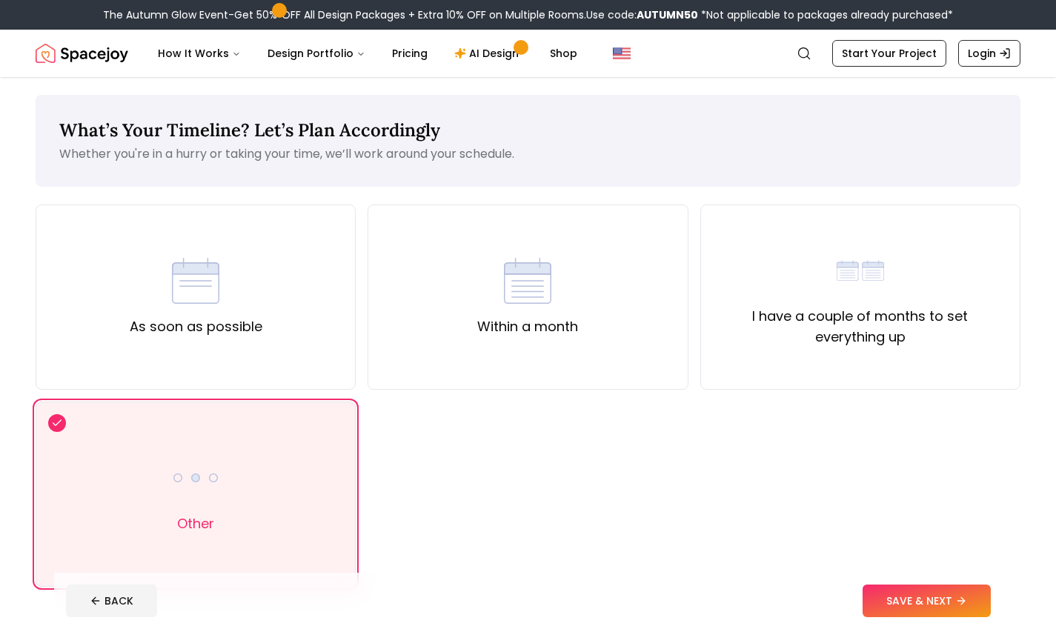
click at [951, 605] on button "SAVE & NEXT" at bounding box center [927, 601] width 128 height 33
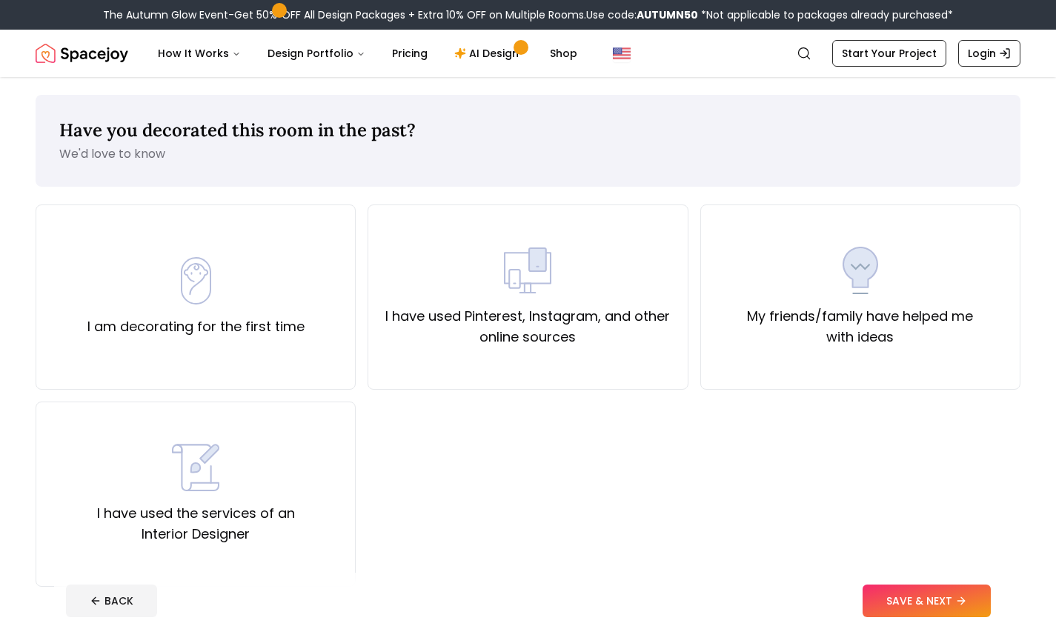
click at [420, 353] on div "I have used Pinterest, Instagram, and other online sources" at bounding box center [528, 297] width 320 height 185
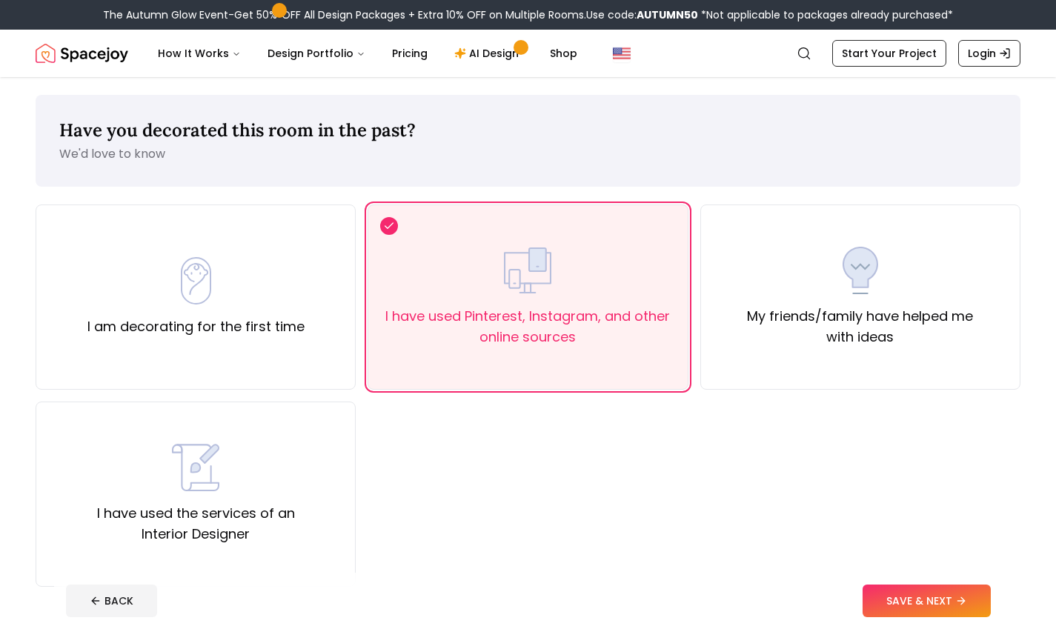
click at [265, 493] on div "I have used the services of an Interior Designer" at bounding box center [195, 494] width 295 height 101
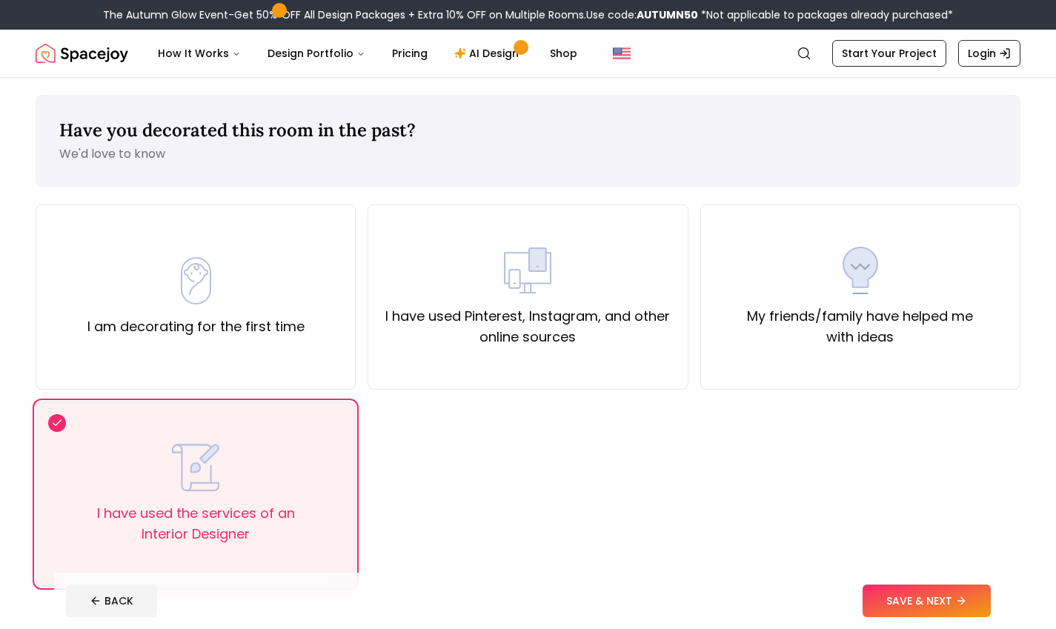
click at [425, 368] on div "I have used Pinterest, Instagram, and other online sources" at bounding box center [528, 297] width 320 height 185
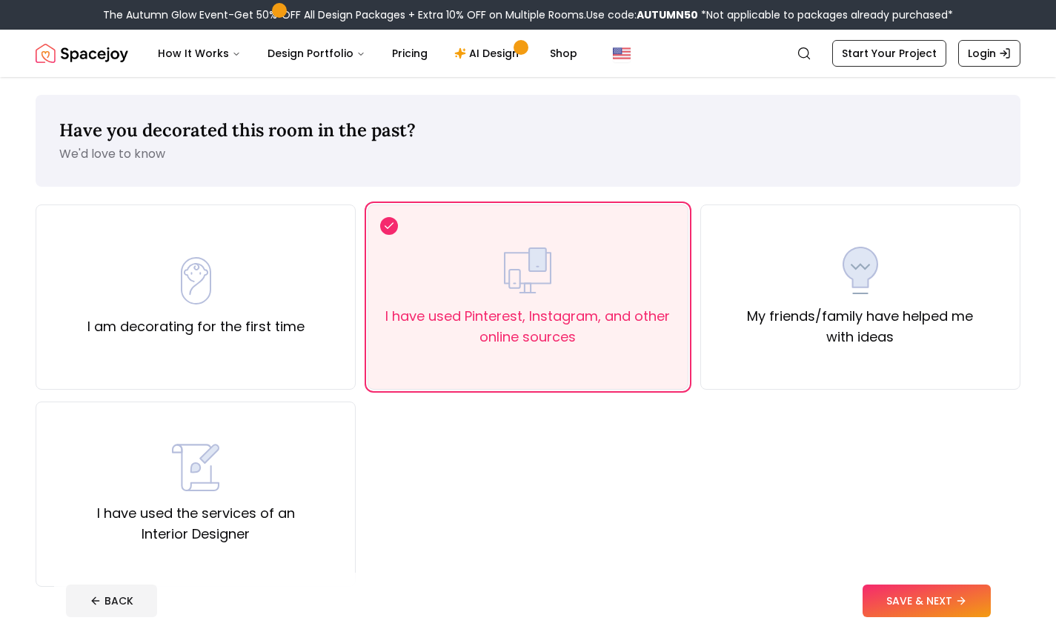
click at [946, 605] on button "SAVE & NEXT" at bounding box center [927, 601] width 128 height 33
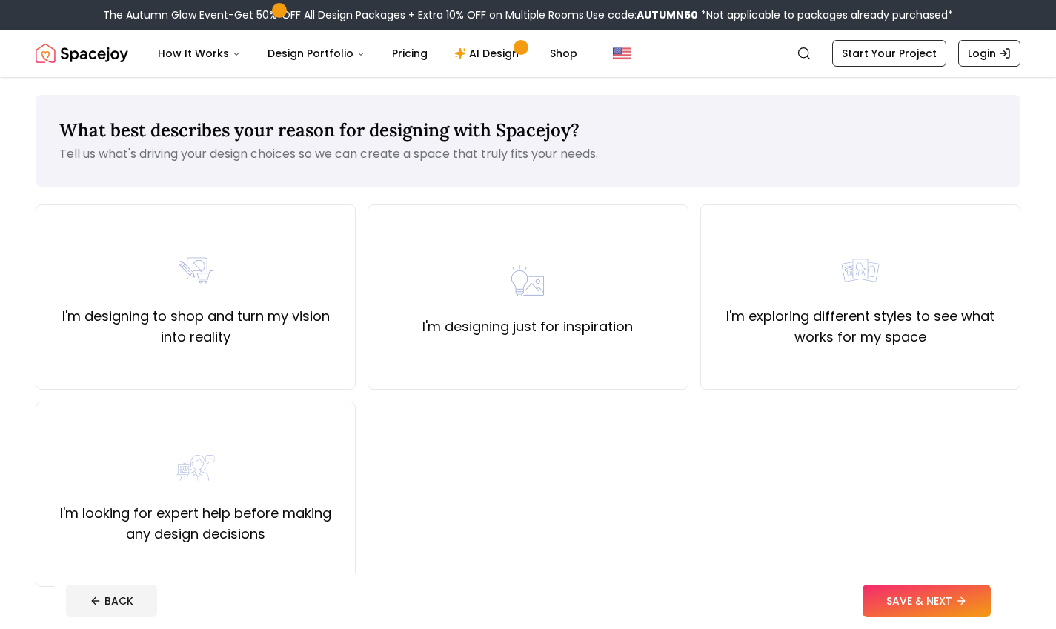
click at [420, 340] on div "I'm designing just for inspiration" at bounding box center [528, 297] width 320 height 185
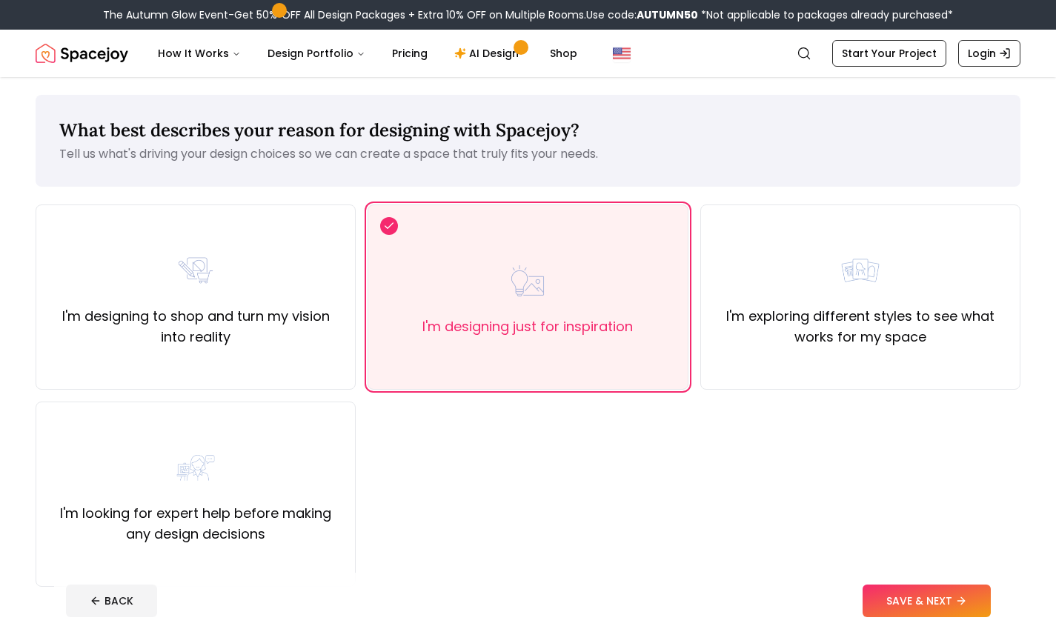
click at [956, 599] on icon at bounding box center [961, 601] width 12 height 12
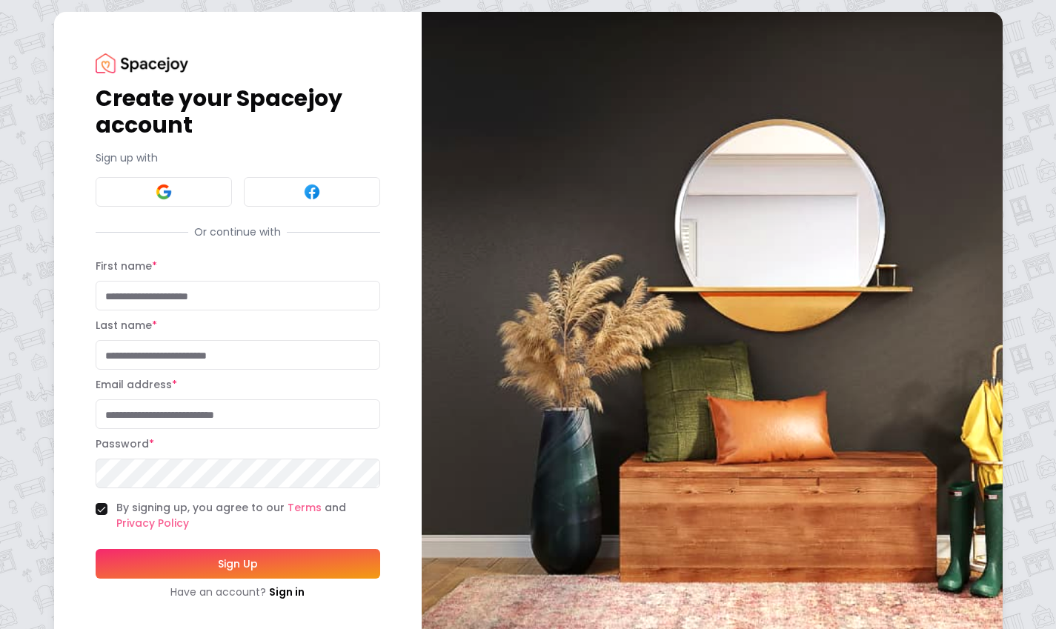
click at [116, 196] on button at bounding box center [164, 192] width 136 height 30
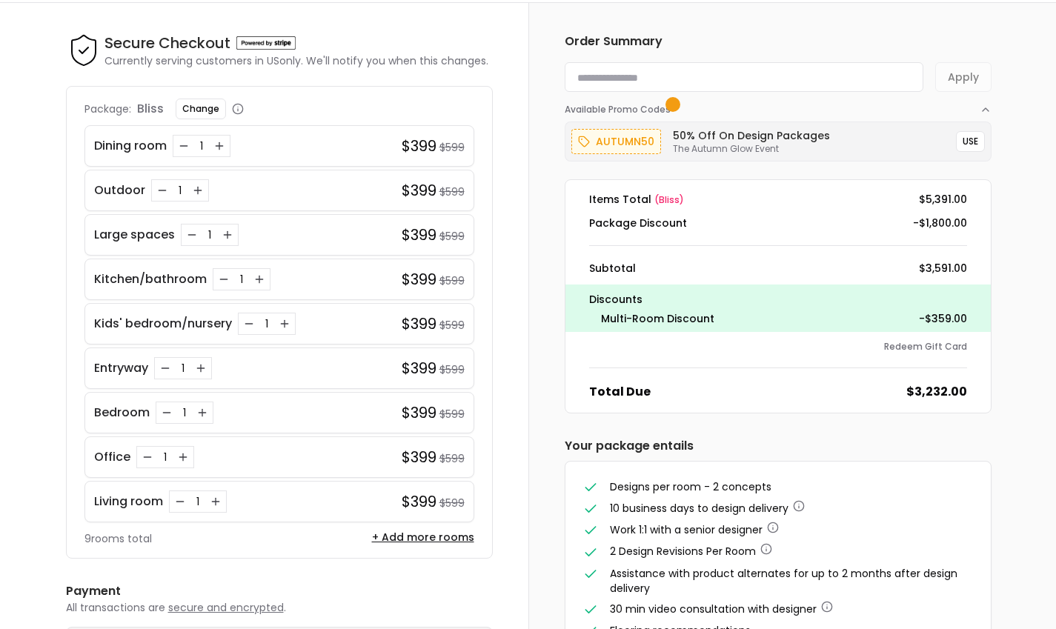
scroll to position [47, 0]
